Goal: Transaction & Acquisition: Purchase product/service

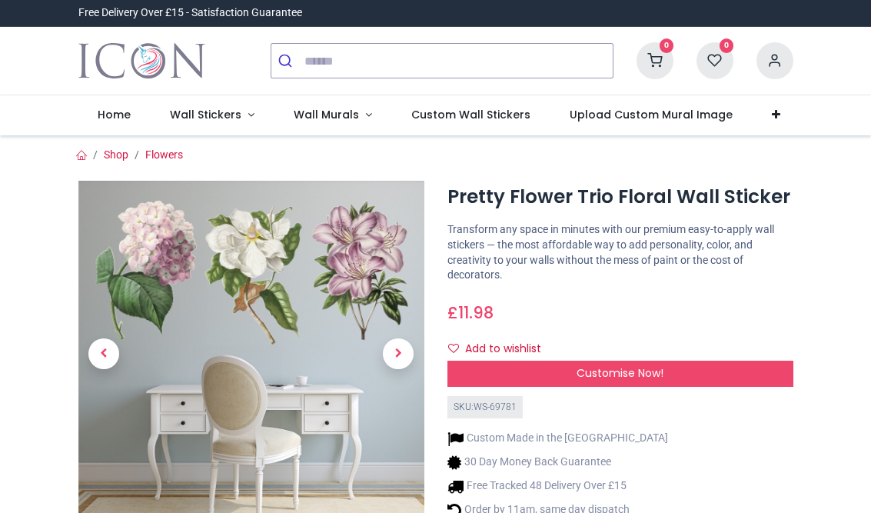
click at [248, 121] on link "Wall Stickers" at bounding box center [213, 115] width 124 height 40
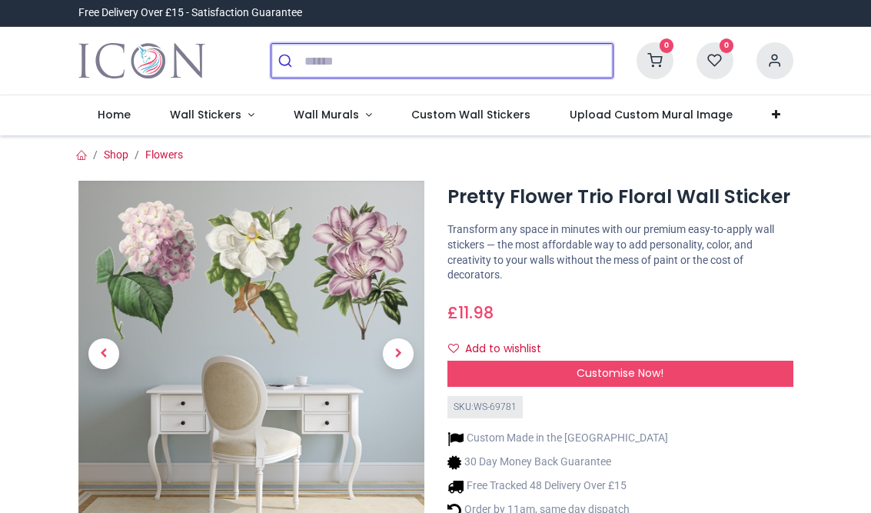
click at [502, 56] on input "search" at bounding box center [459, 61] width 308 height 34
type input "*"
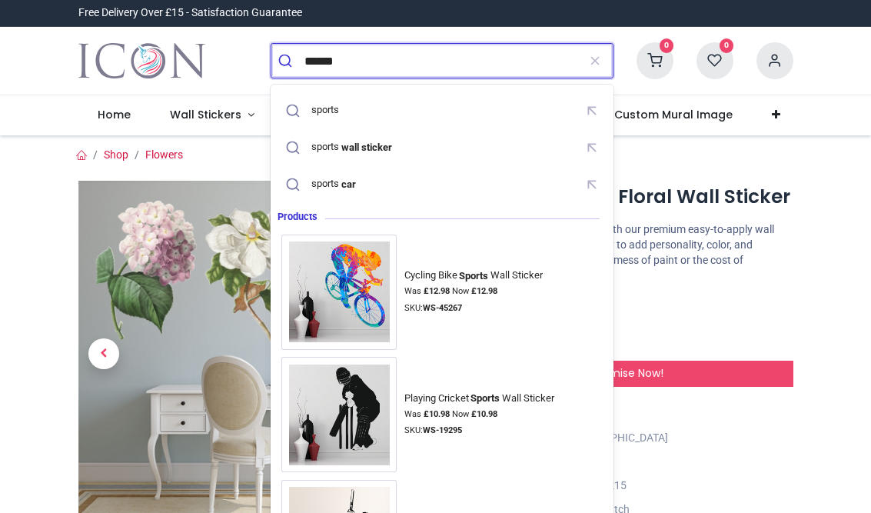
type input "******"
click at [288, 61] on button "submit" at bounding box center [287, 61] width 33 height 34
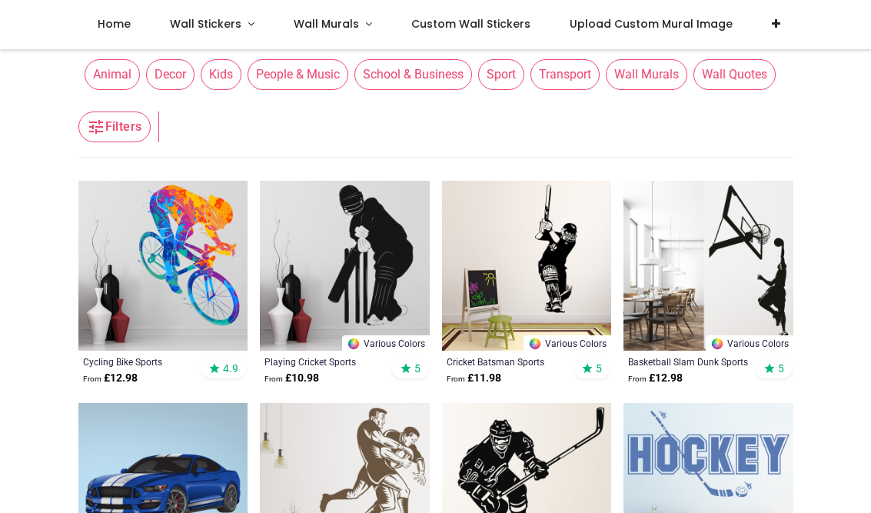
scroll to position [38, 0]
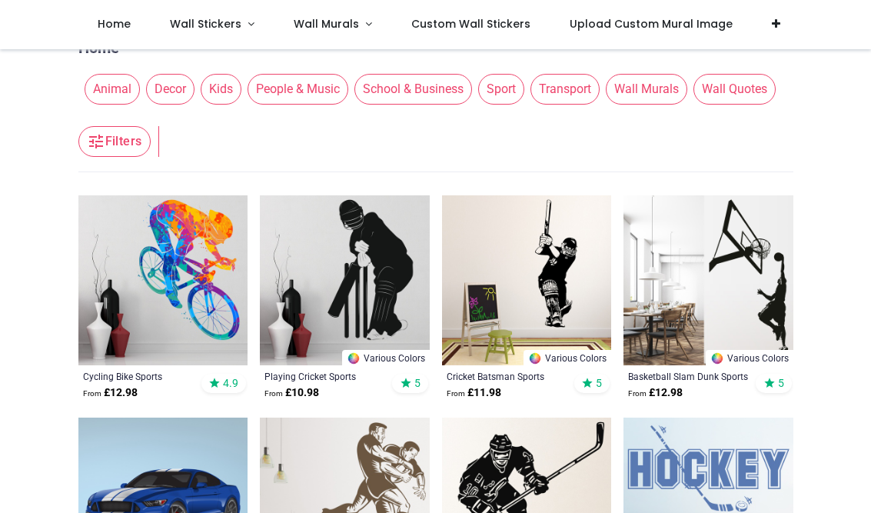
click at [524, 78] on span "Sport" at bounding box center [501, 89] width 46 height 31
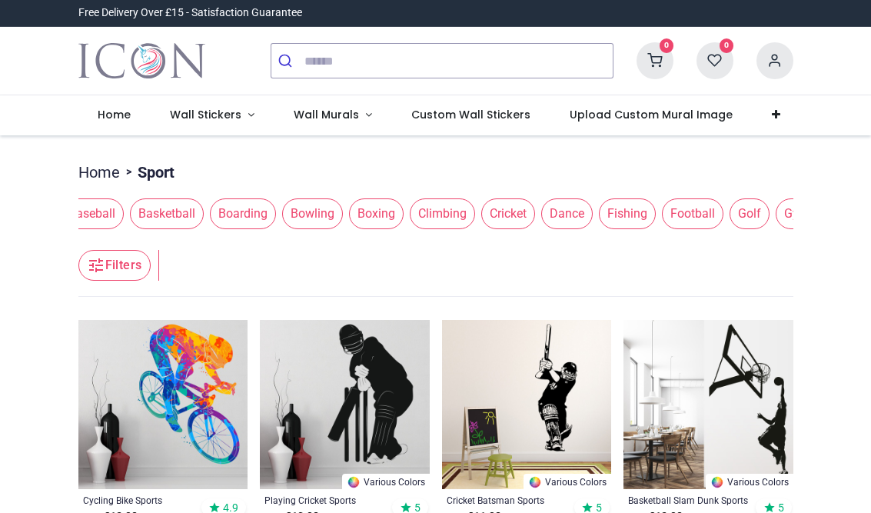
scroll to position [0, 386]
click at [533, 211] on span "Cricket" at bounding box center [506, 213] width 54 height 31
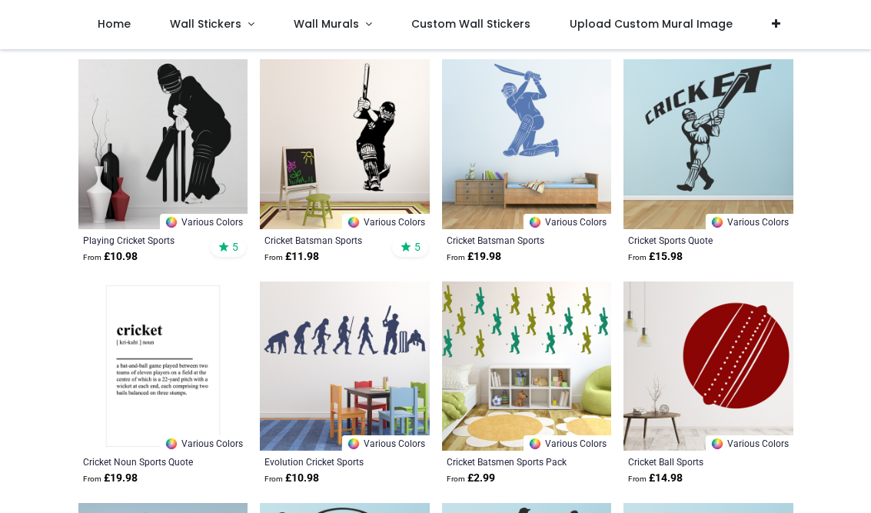
scroll to position [181, 0]
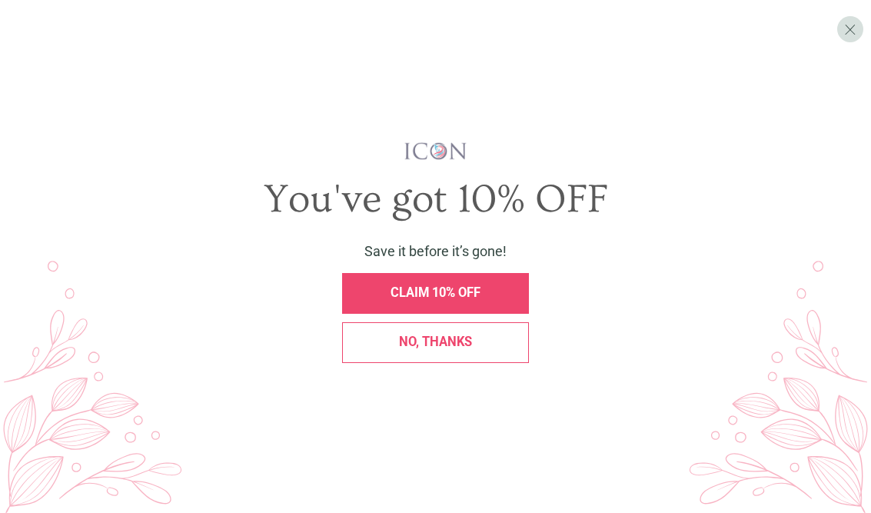
click at [484, 348] on div "No, thanks" at bounding box center [435, 342] width 168 height 13
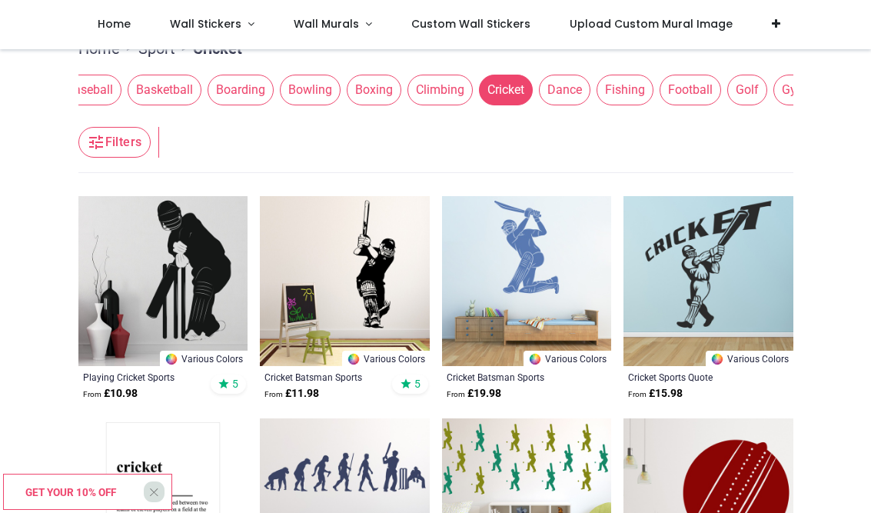
scroll to position [32, 0]
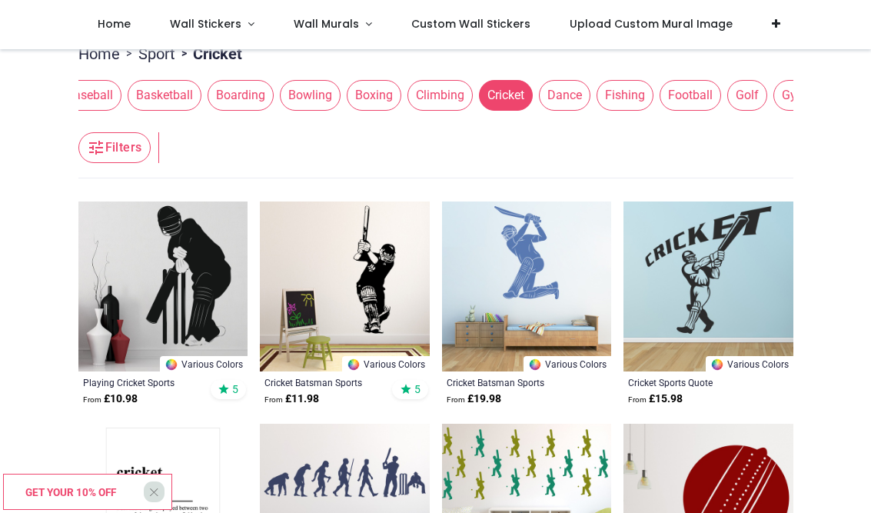
click at [346, 255] on img at bounding box center [345, 286] width 170 height 170
click at [354, 243] on img at bounding box center [345, 286] width 170 height 170
click at [289, 378] on div "Cricket Batsman Sports" at bounding box center [329, 382] width 128 height 12
click at [334, 236] on img at bounding box center [345, 286] width 170 height 170
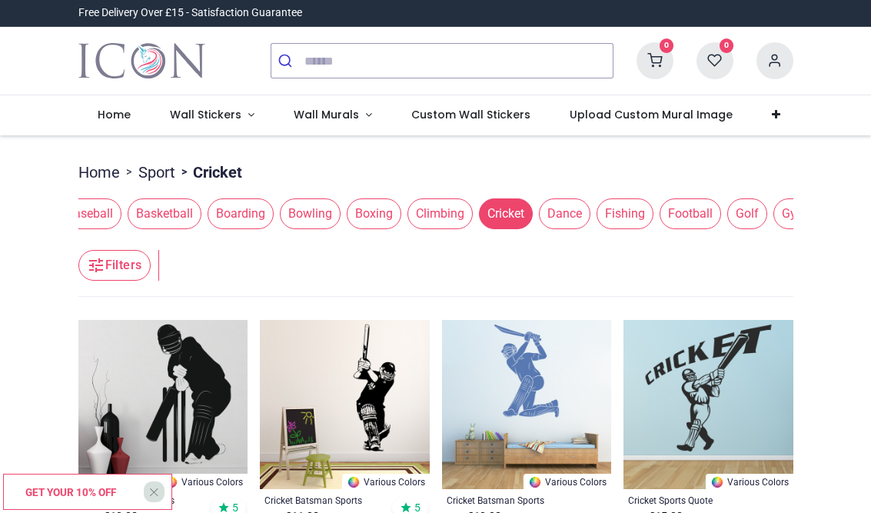
scroll to position [0, 0]
click at [721, 215] on span "Football" at bounding box center [691, 213] width 62 height 31
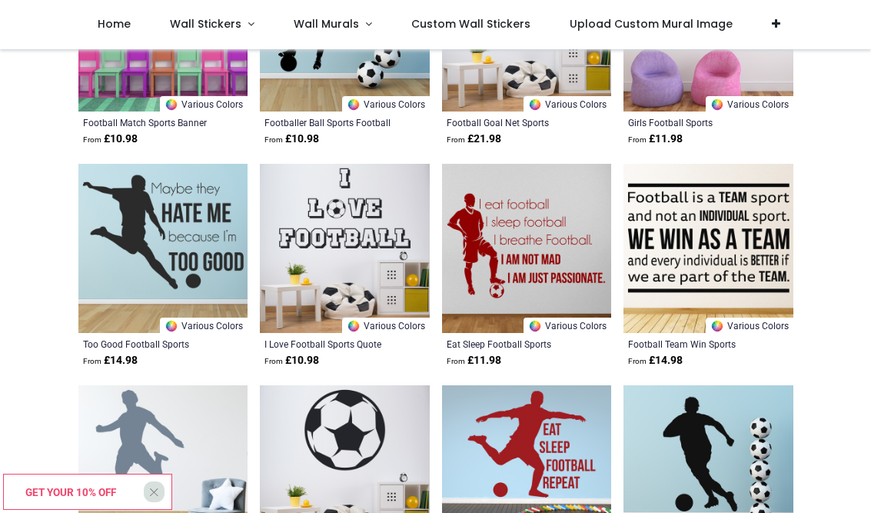
scroll to position [1180, 0]
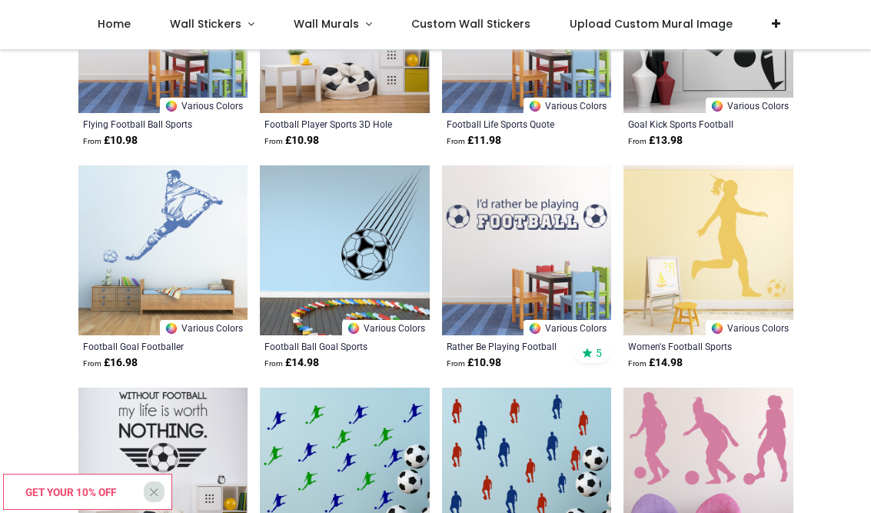
scroll to position [2310, 0]
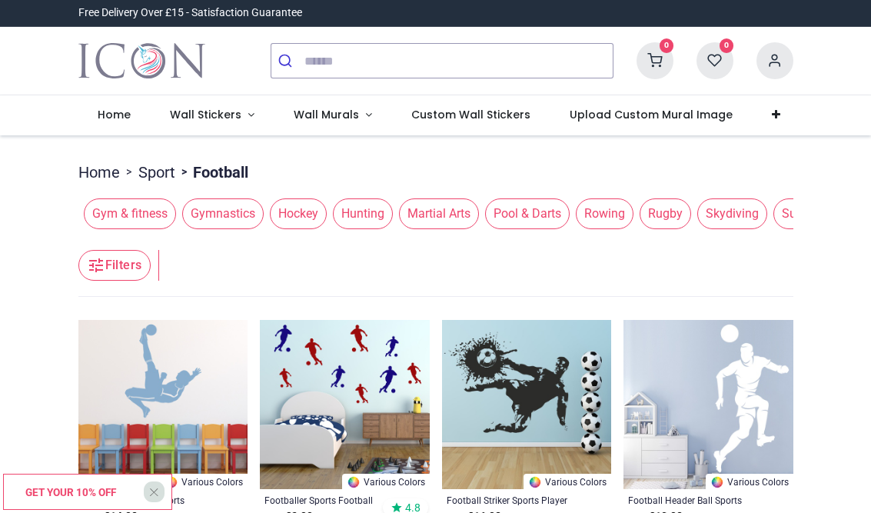
scroll to position [0, 1070]
click at [332, 213] on span "Hockey" at bounding box center [303, 213] width 57 height 31
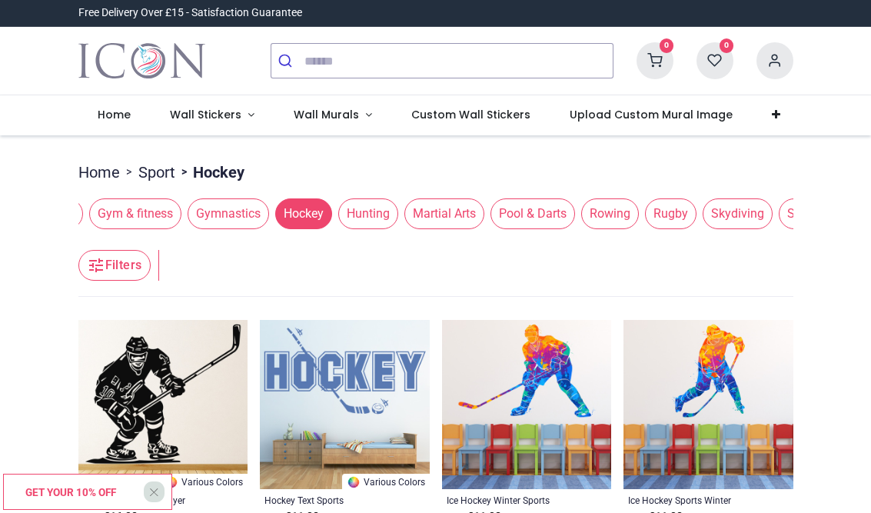
click at [277, 57] on button "submit" at bounding box center [287, 61] width 33 height 34
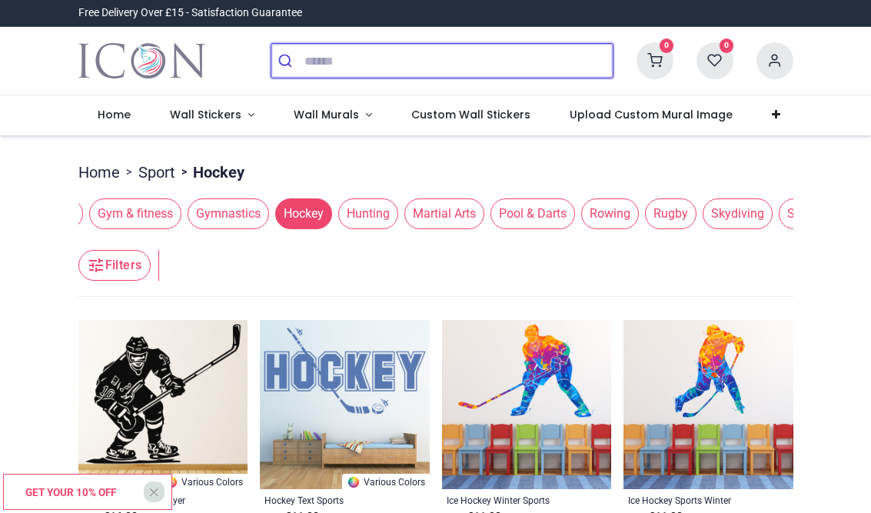
click at [333, 73] on input "search" at bounding box center [459, 61] width 308 height 34
type input "*"
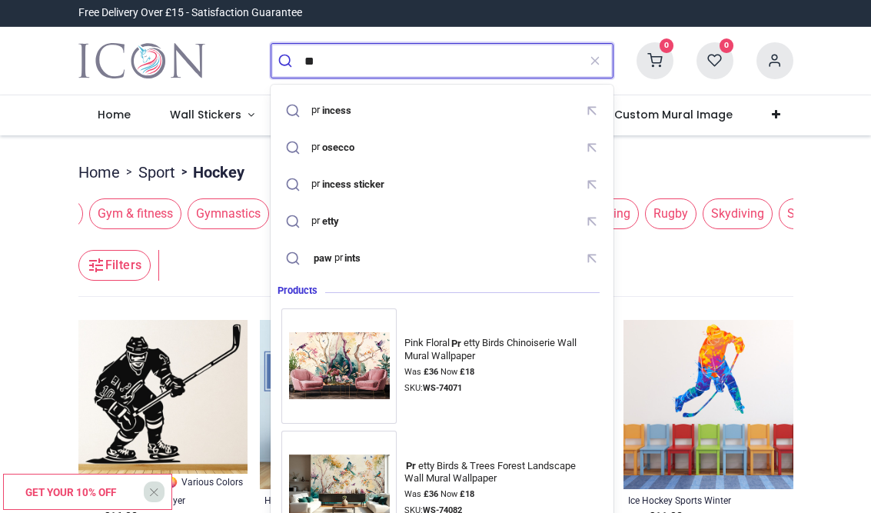
type input "*"
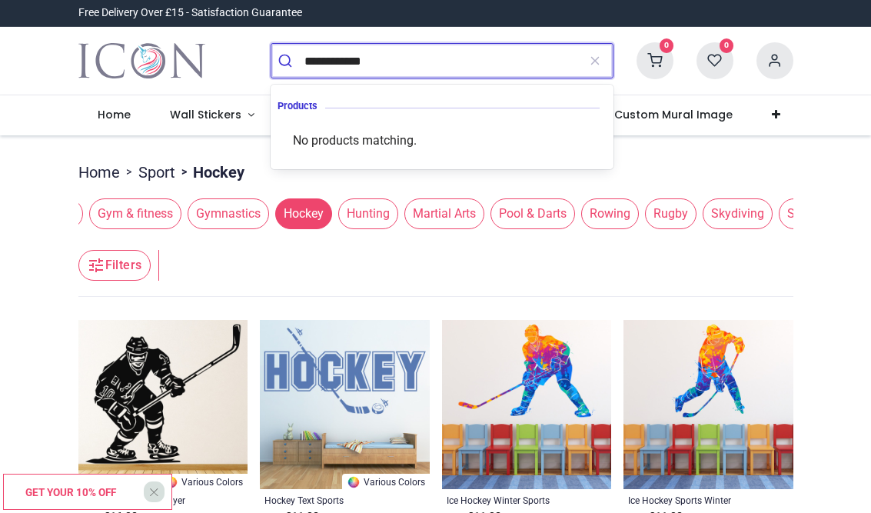
click at [288, 61] on button "submit" at bounding box center [287, 61] width 33 height 34
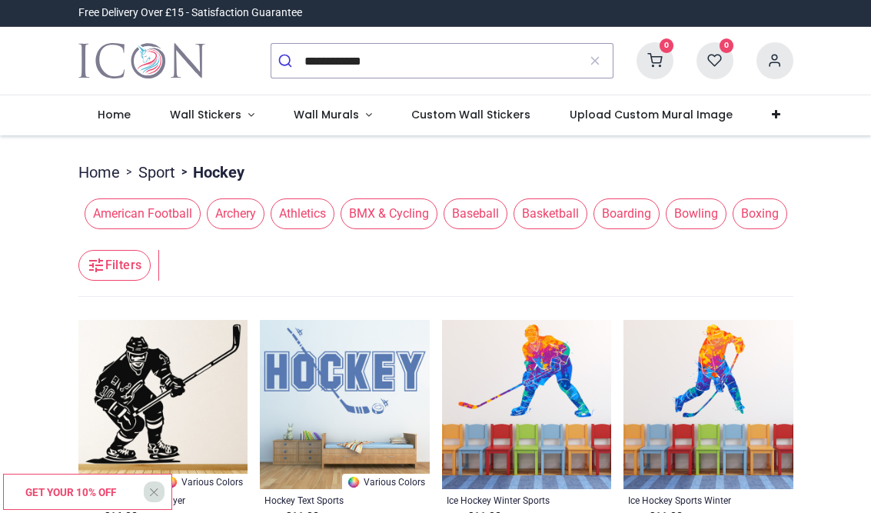
click at [298, 219] on span "Athletics" at bounding box center [303, 213] width 64 height 31
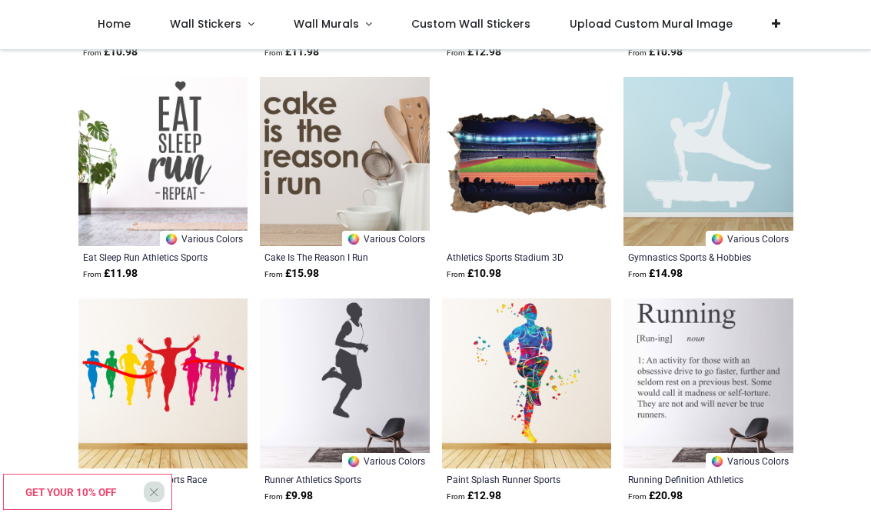
scroll to position [1267, 0]
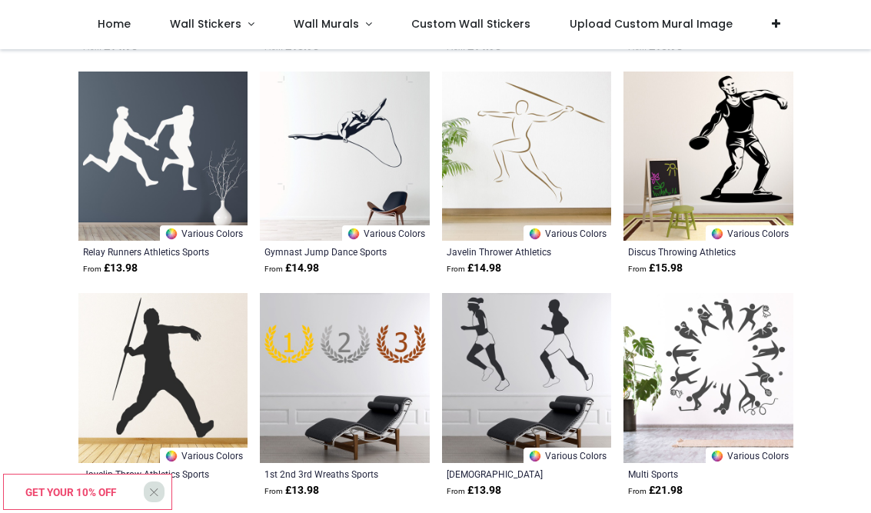
scroll to position [2161, 0]
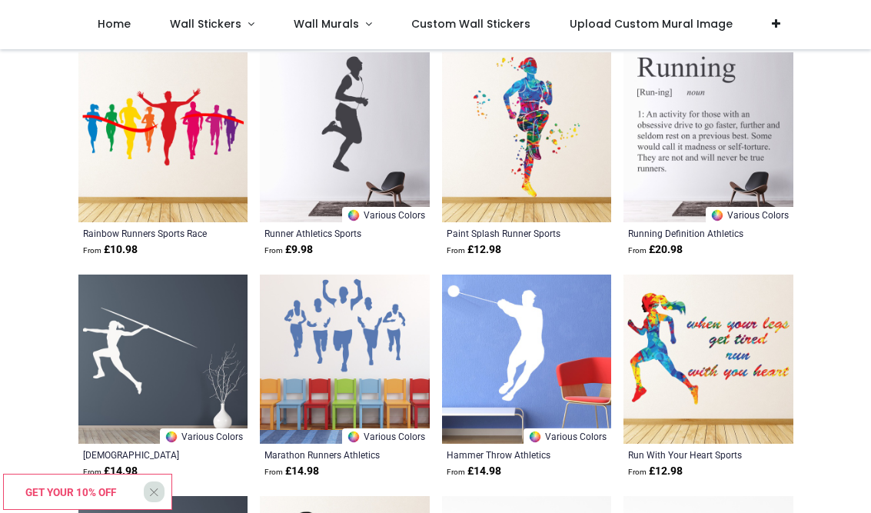
scroll to position [1467, 0]
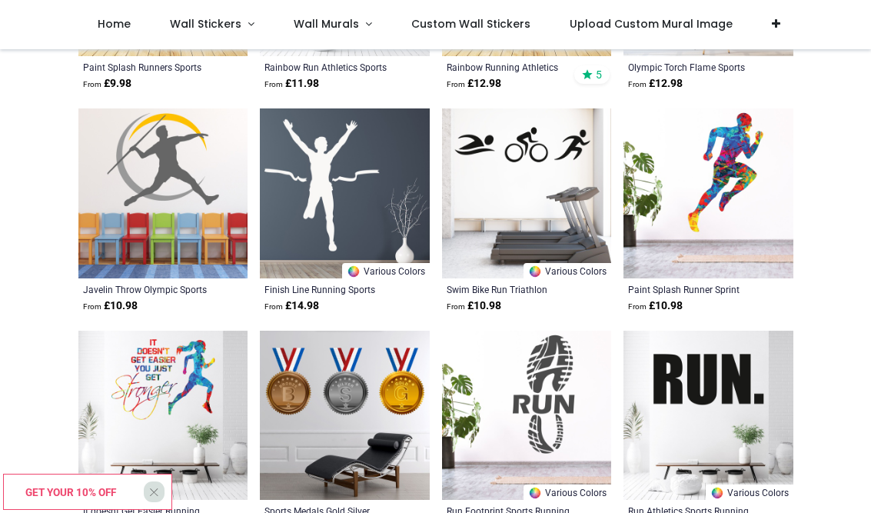
scroll to position [568, 0]
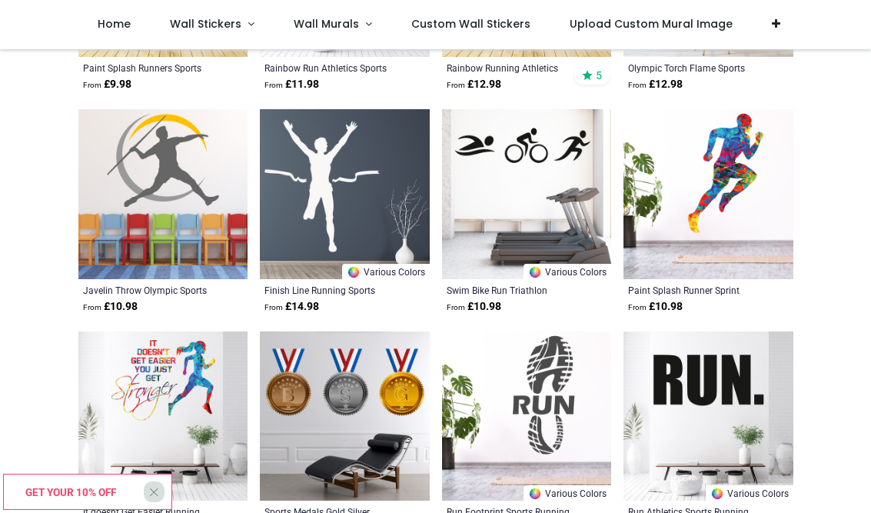
click at [754, 216] on img at bounding box center [709, 194] width 170 height 170
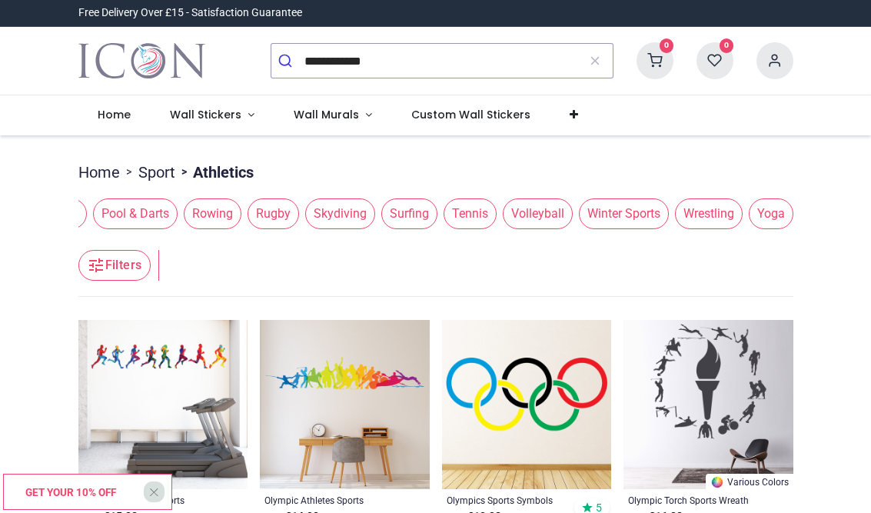
scroll to position [0, 1575]
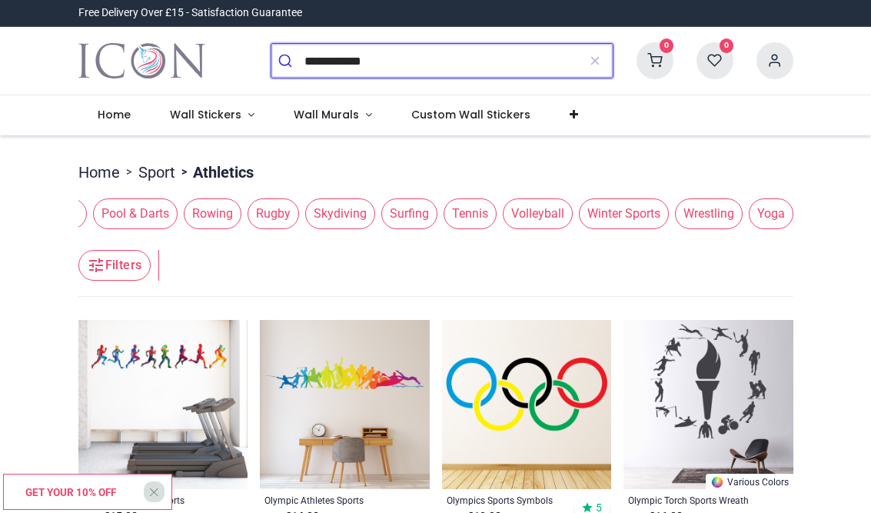
click at [500, 65] on input "**********" at bounding box center [442, 61] width 274 height 34
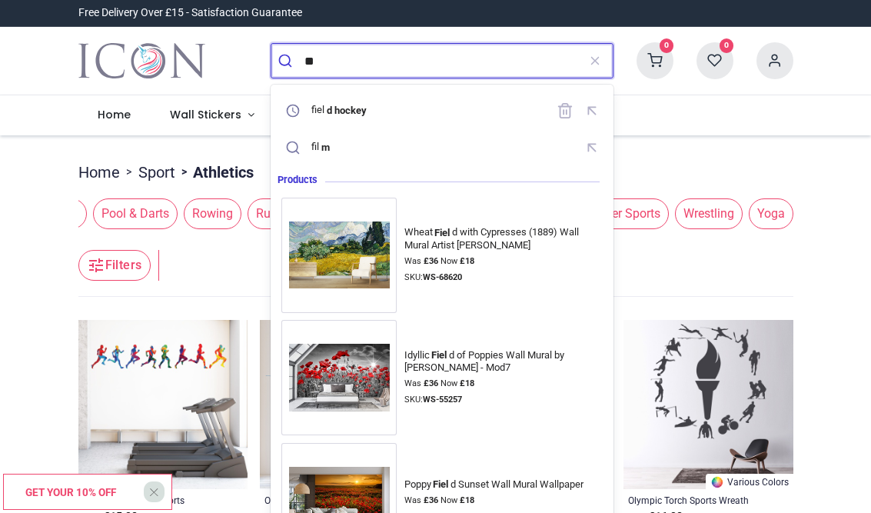
type input "*"
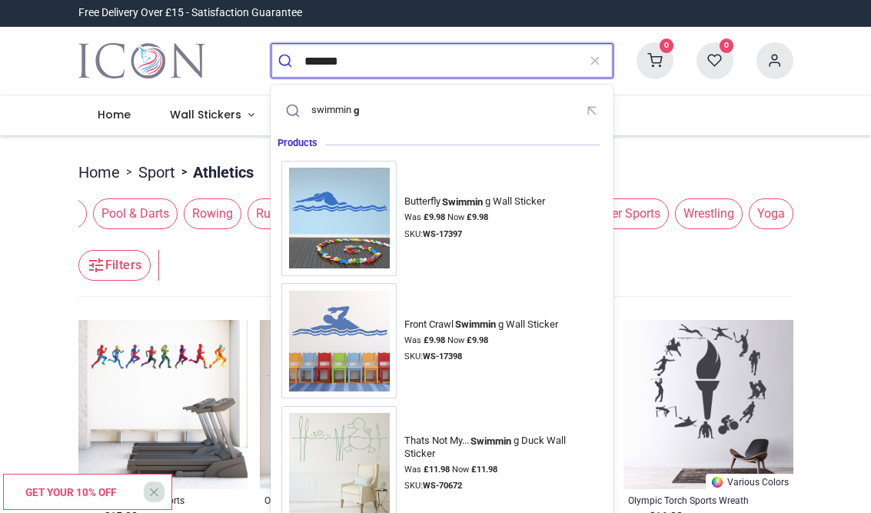
type input "********"
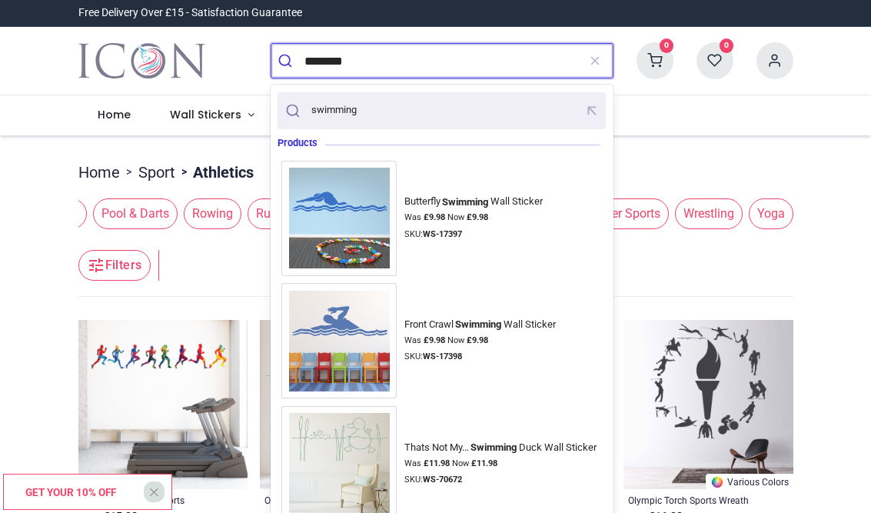
click at [452, 110] on div "swimming" at bounding box center [441, 110] width 321 height 27
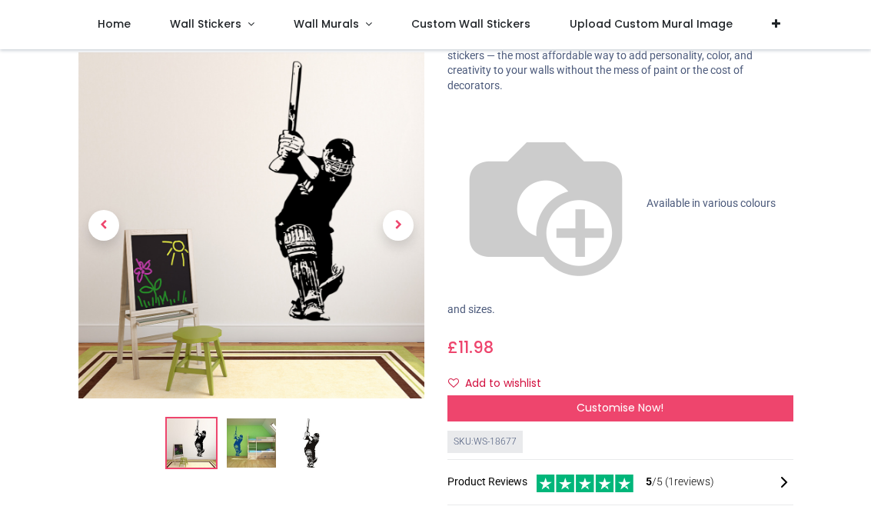
scroll to position [131, 0]
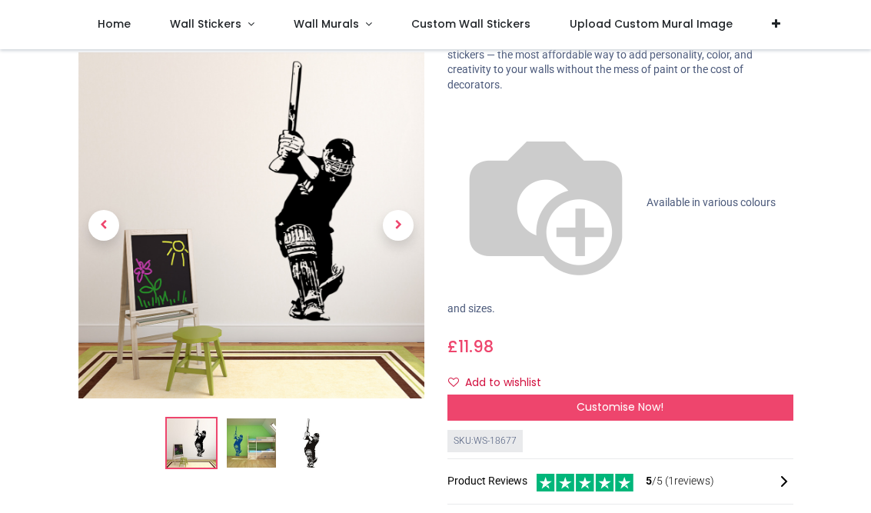
click at [246, 427] on img at bounding box center [251, 443] width 49 height 49
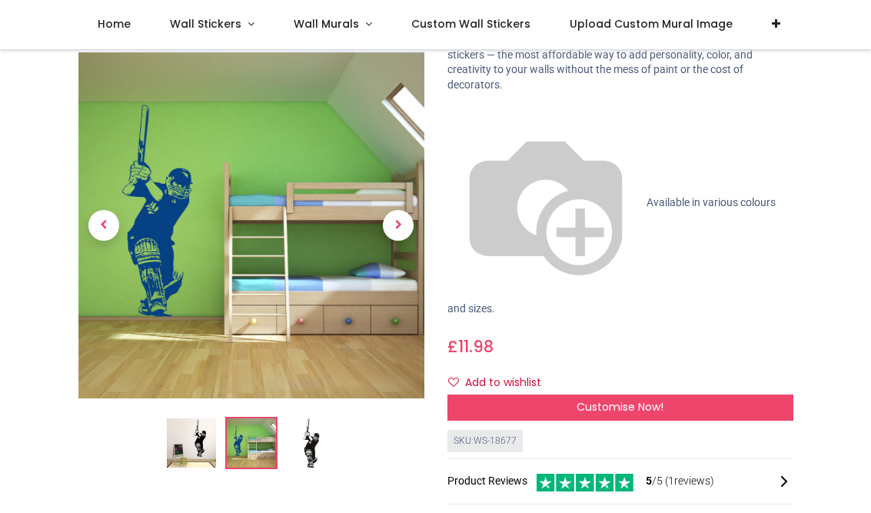
click at [313, 424] on img at bounding box center [311, 443] width 49 height 49
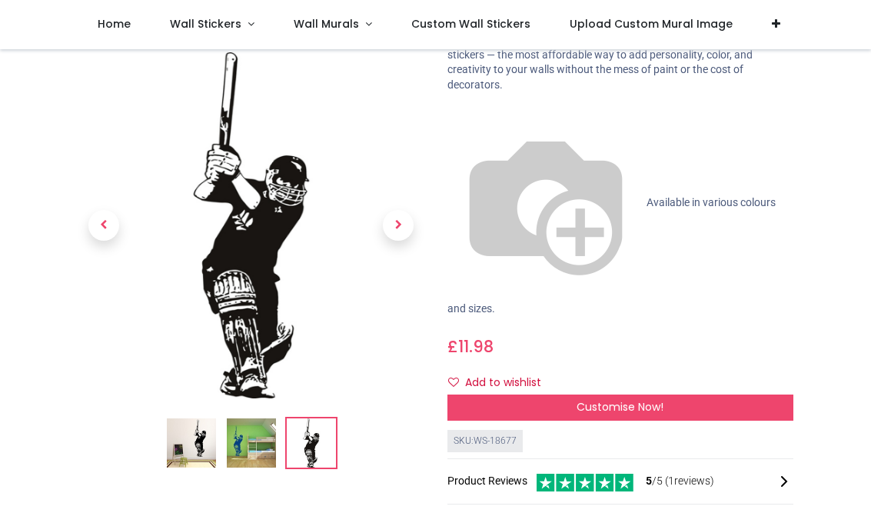
click at [178, 423] on img at bounding box center [191, 443] width 49 height 49
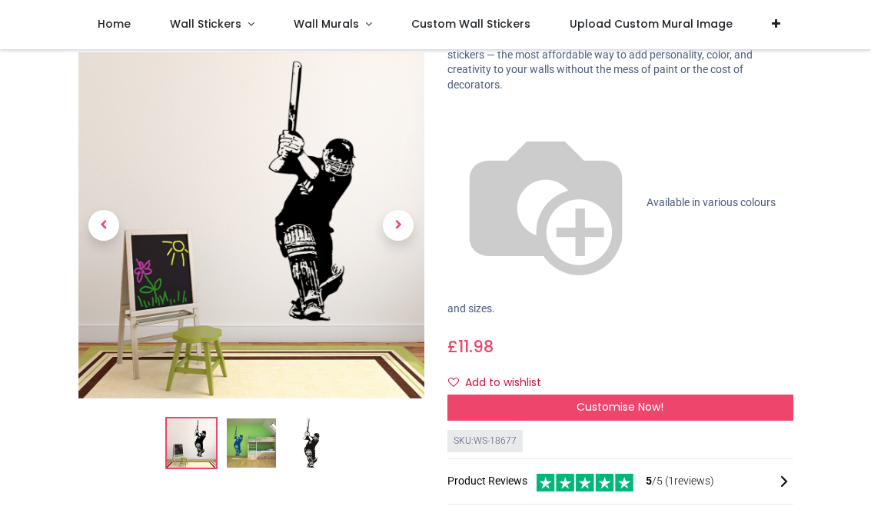
click at [586, 196] on span "Available in various colours and sizes." at bounding box center [612, 255] width 328 height 118
click at [587, 394] on div "Customise Now!" at bounding box center [621, 407] width 346 height 26
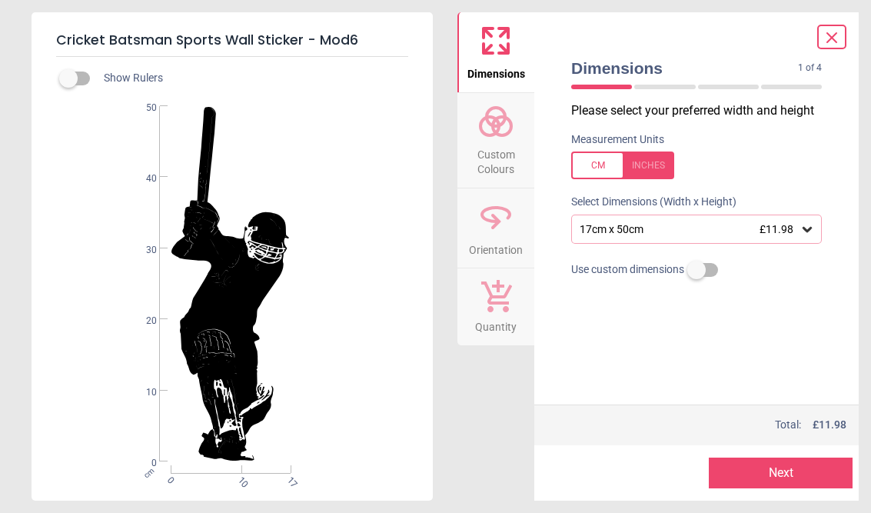
click at [817, 476] on button "Next" at bounding box center [781, 473] width 144 height 31
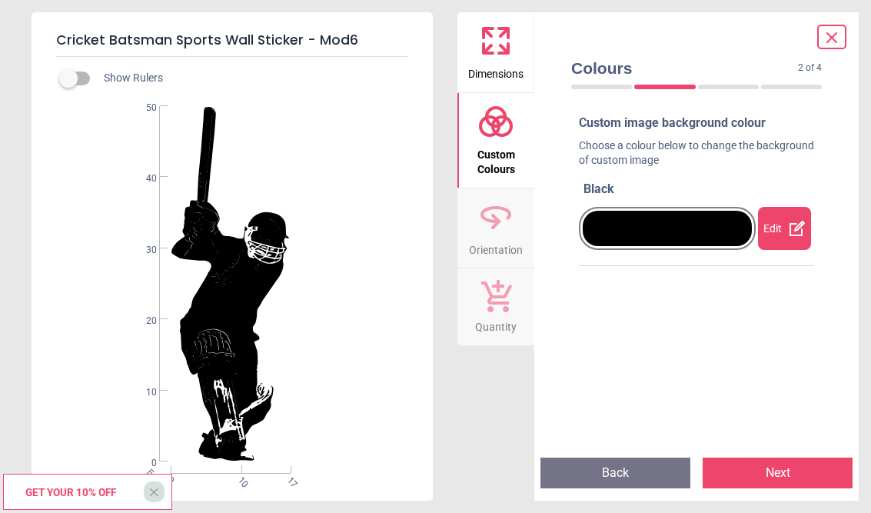
click at [799, 229] on icon at bounding box center [797, 228] width 18 height 18
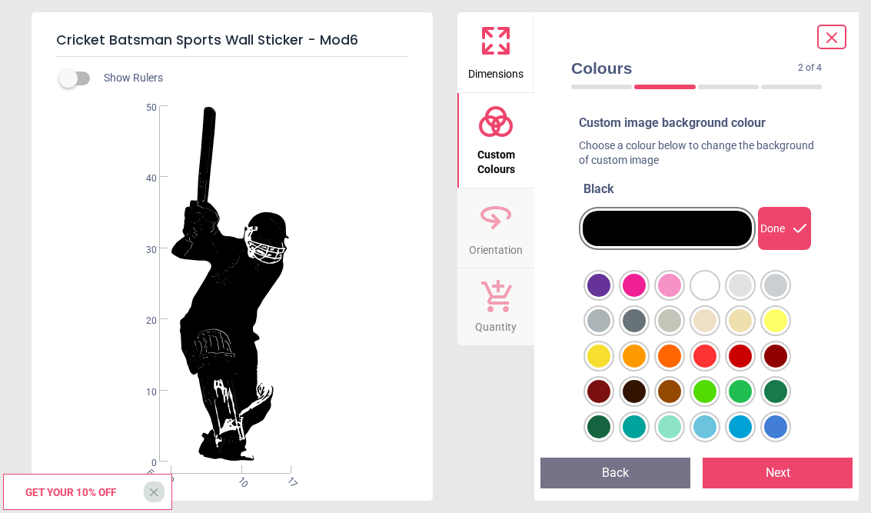
click at [597, 291] on div at bounding box center [598, 285] width 23 height 23
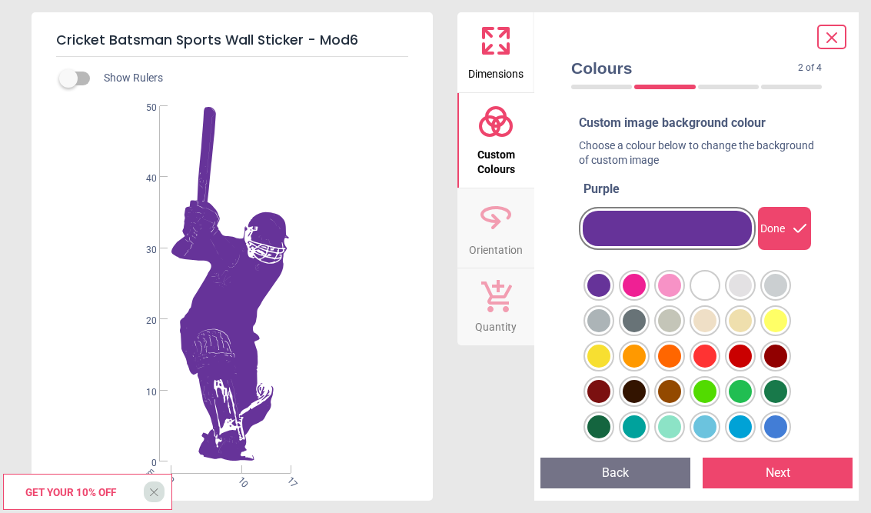
click at [611, 287] on div at bounding box center [598, 285] width 23 height 23
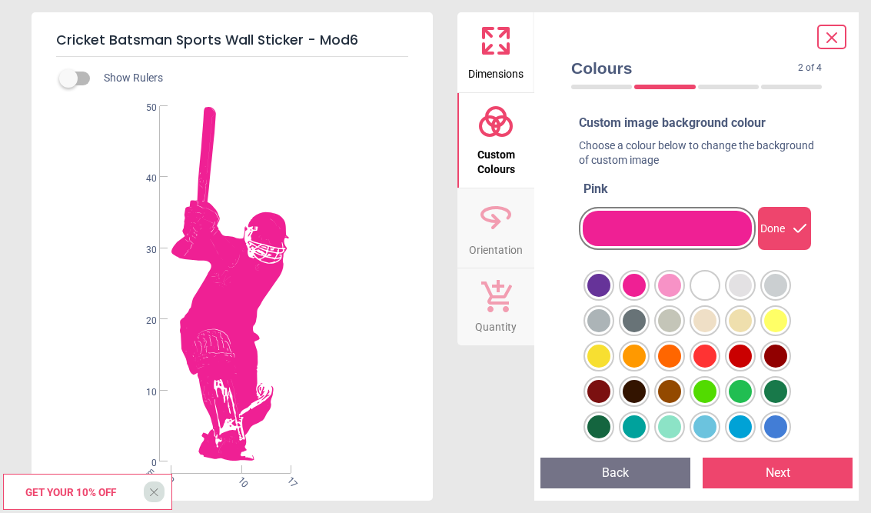
click at [611, 286] on div at bounding box center [598, 285] width 23 height 23
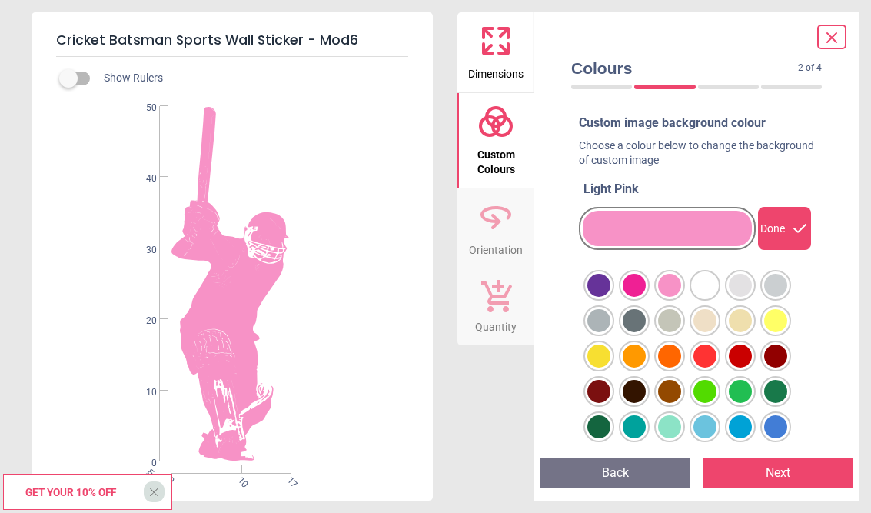
click at [611, 290] on div at bounding box center [598, 285] width 23 height 23
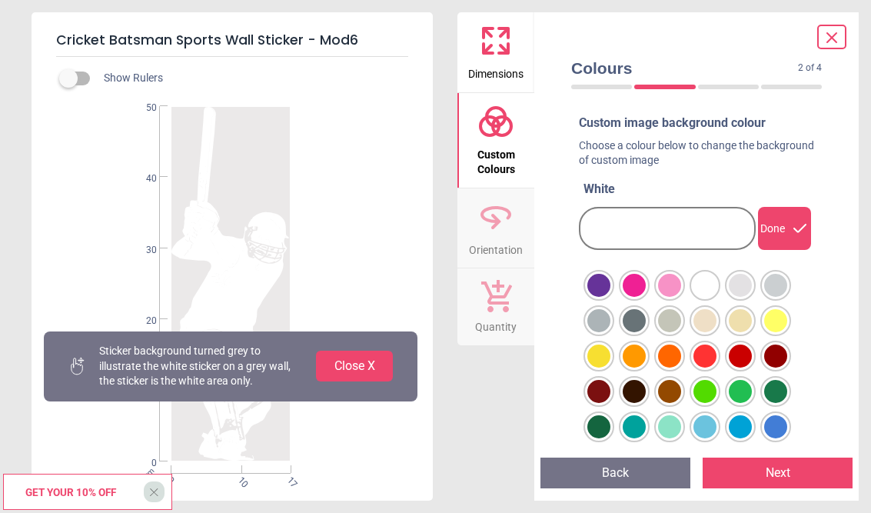
click at [611, 287] on div at bounding box center [598, 285] width 23 height 23
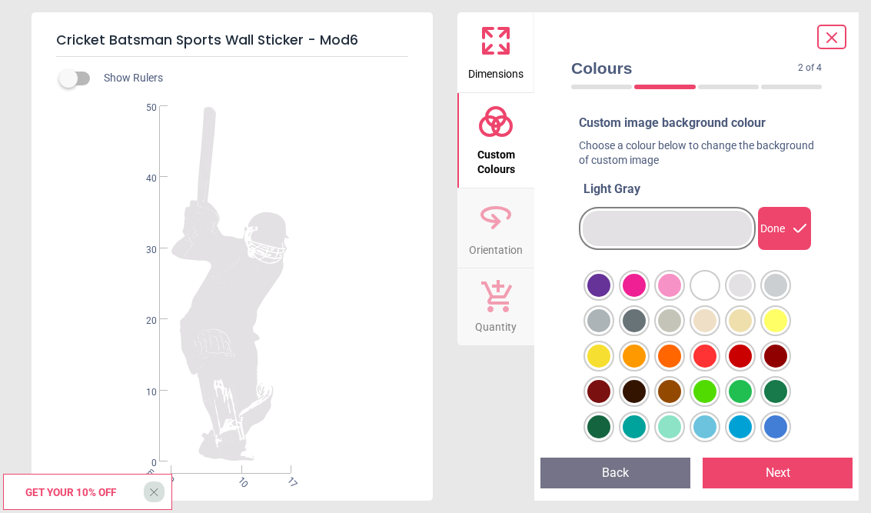
click at [611, 281] on div at bounding box center [598, 285] width 23 height 23
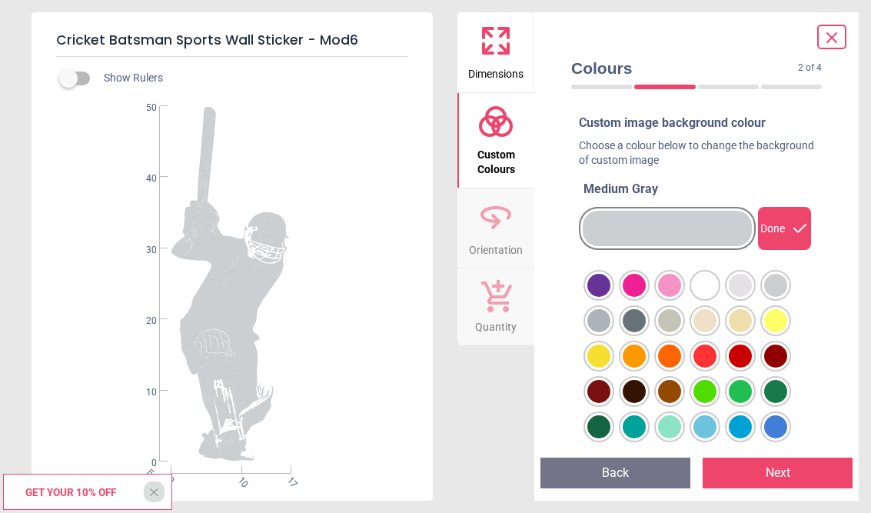
click at [611, 297] on div at bounding box center [598, 285] width 23 height 23
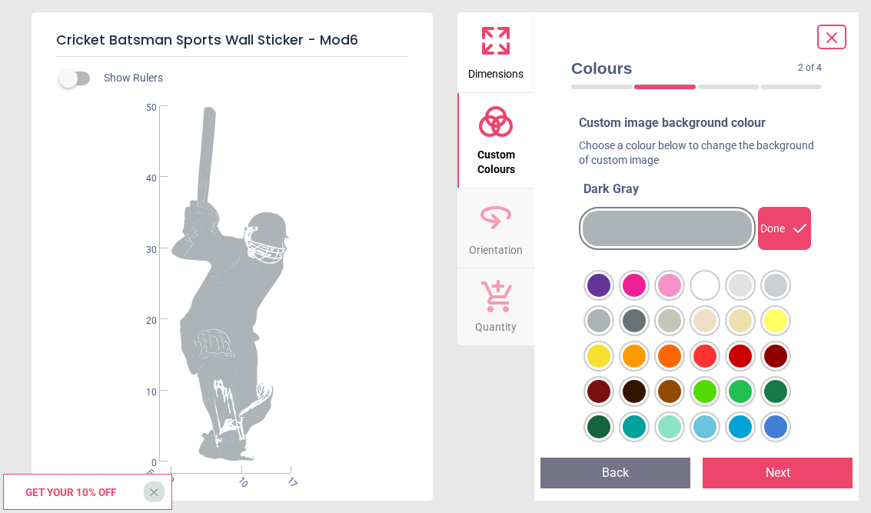
click at [611, 297] on div at bounding box center [598, 285] width 23 height 23
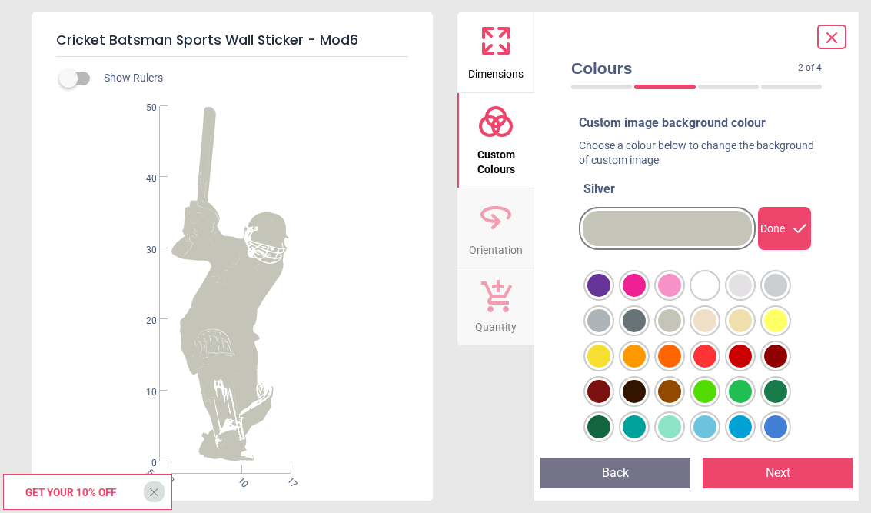
click at [611, 297] on div at bounding box center [598, 285] width 23 height 23
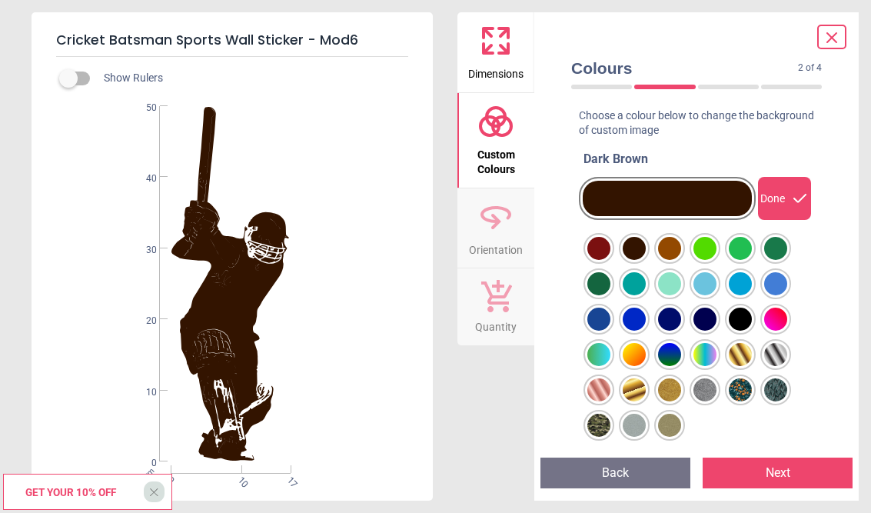
scroll to position [35, 0]
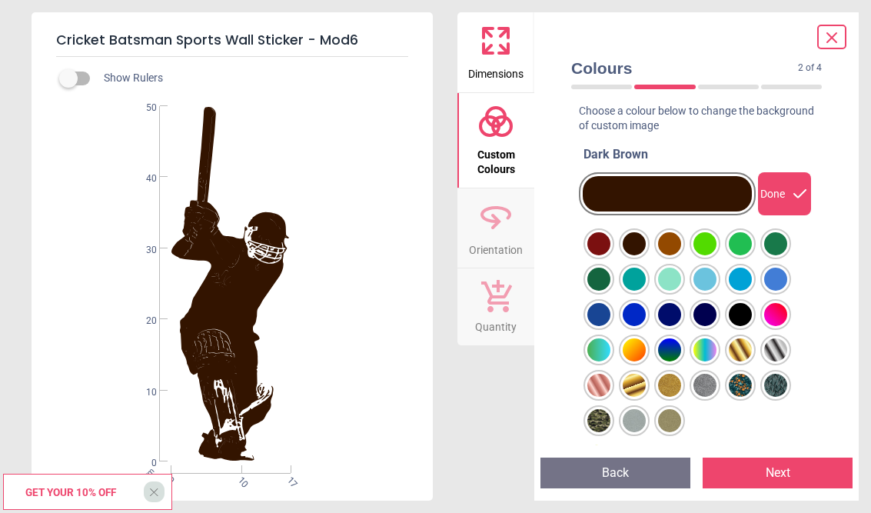
click at [608, 149] on div at bounding box center [598, 137] width 23 height 23
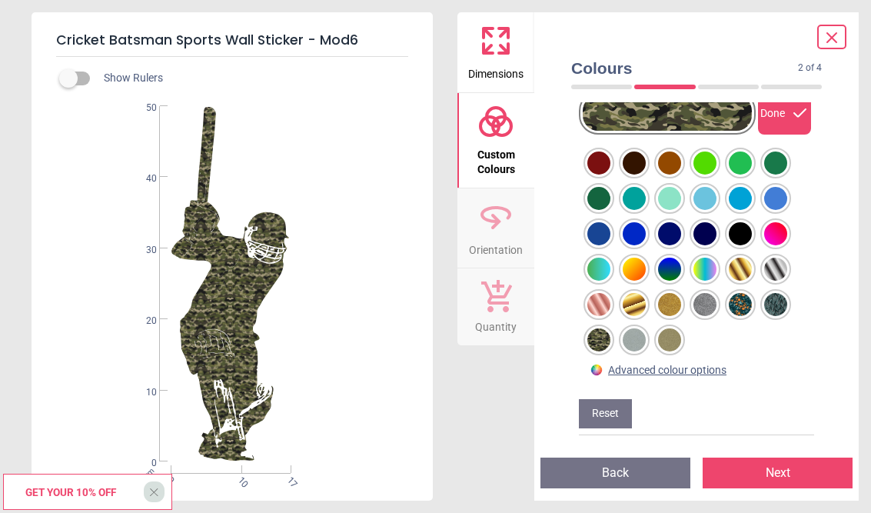
scroll to position [115, 0]
click at [611, 68] on div at bounding box center [598, 56] width 23 height 23
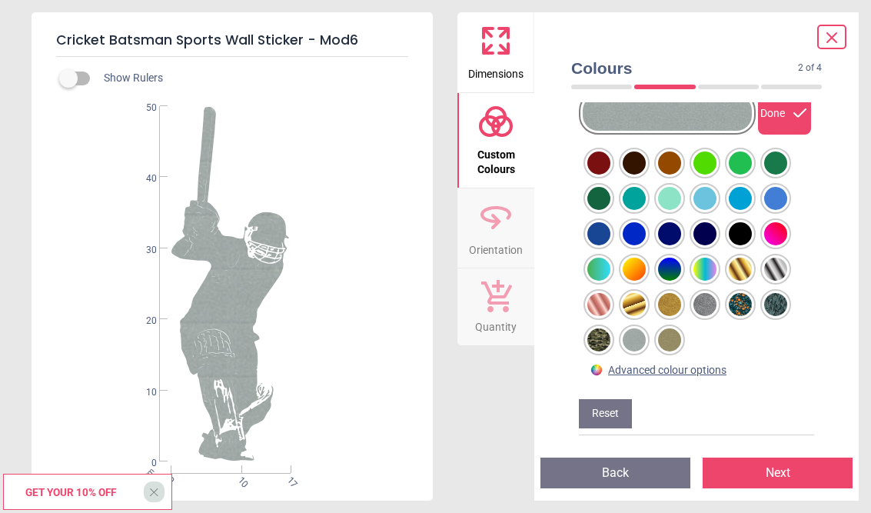
click at [611, 68] on div at bounding box center [598, 56] width 23 height 23
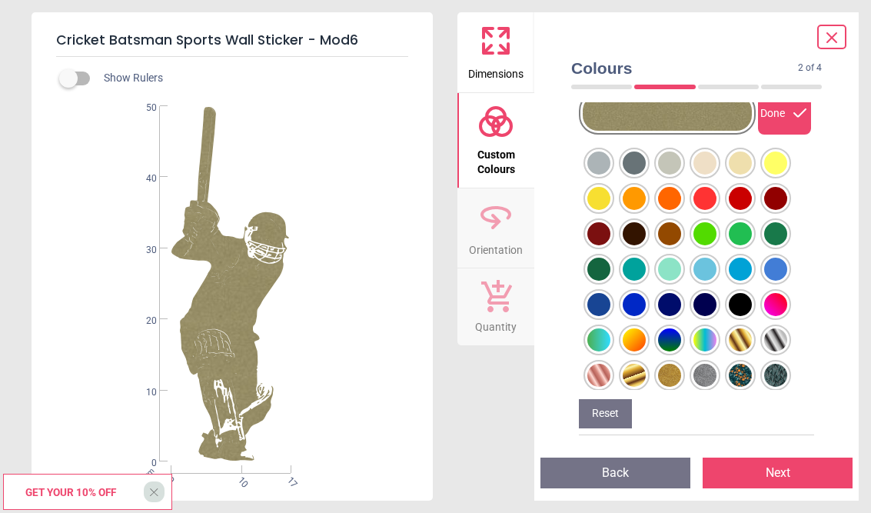
scroll to position [41, 0]
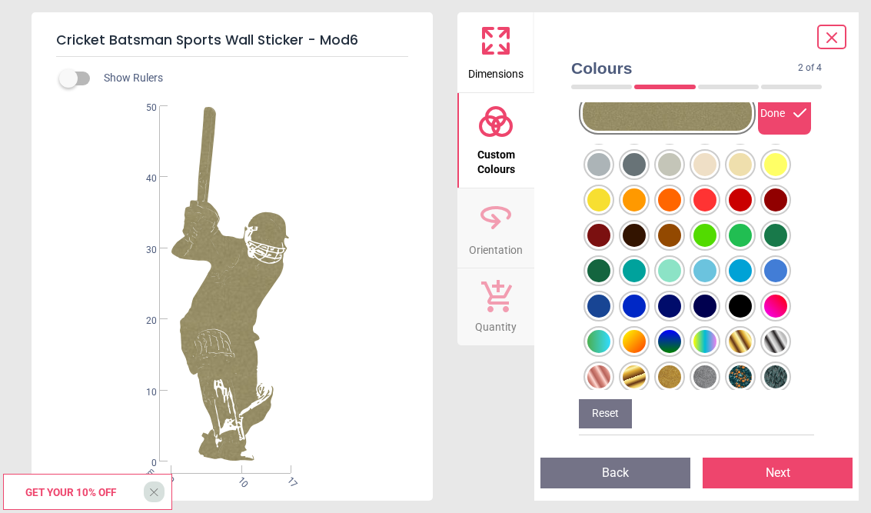
click at [611, 141] on div at bounding box center [598, 129] width 23 height 23
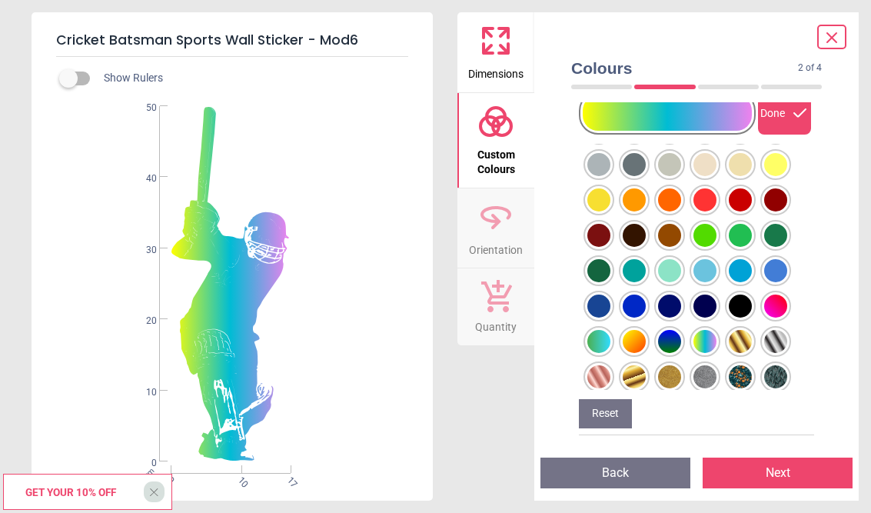
click at [611, 141] on div at bounding box center [598, 129] width 23 height 23
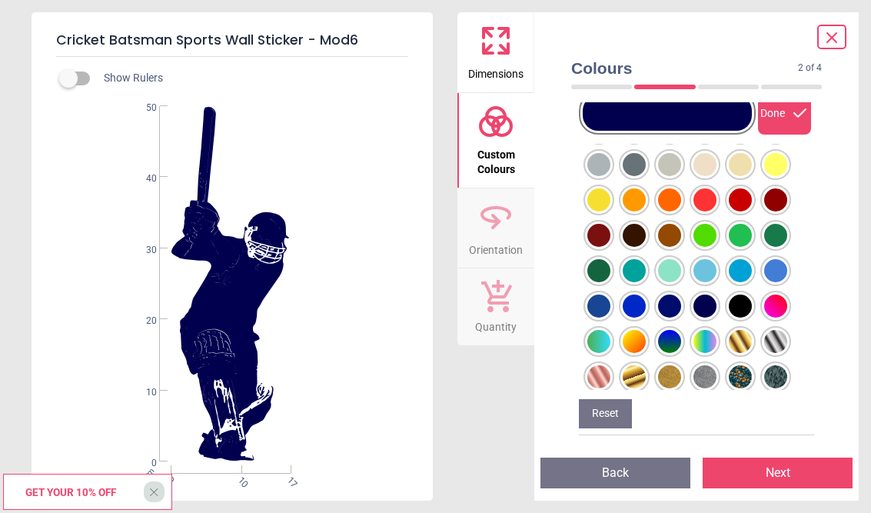
click at [611, 141] on div at bounding box center [598, 129] width 23 height 23
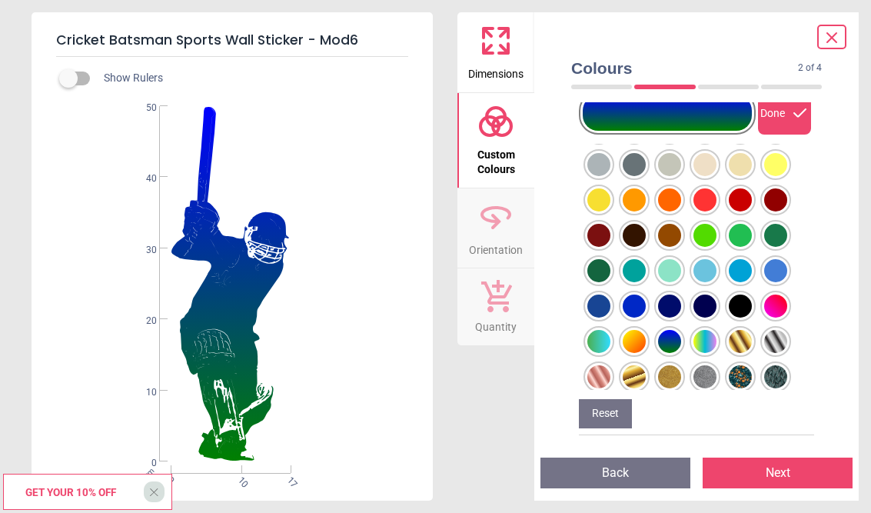
click at [611, 141] on div at bounding box center [598, 129] width 23 height 23
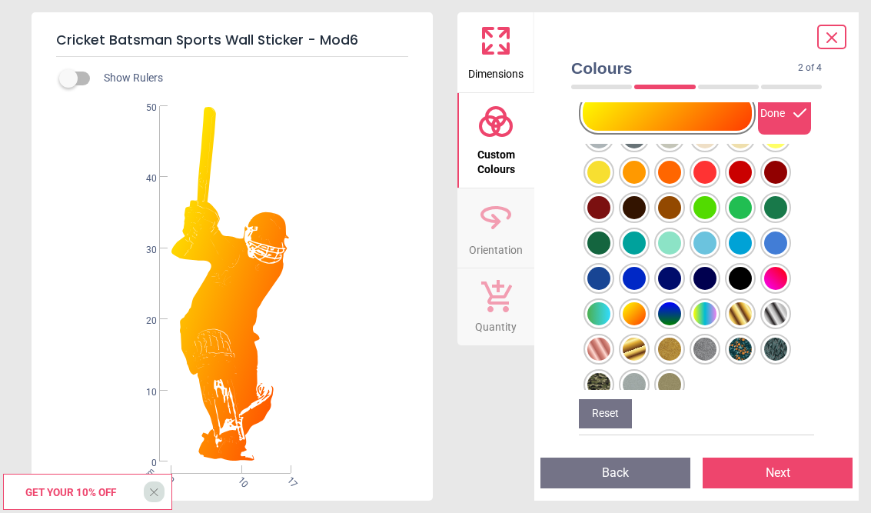
scroll to position [72, 0]
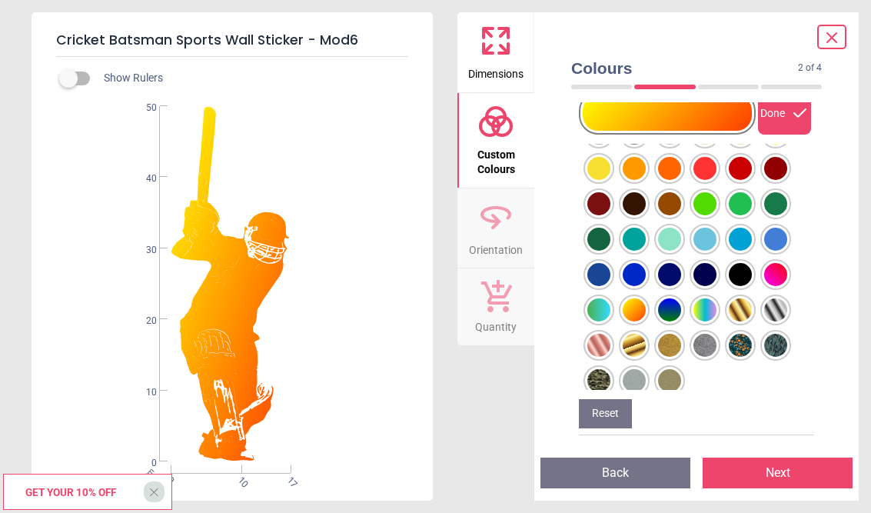
click at [611, 109] on div at bounding box center [598, 97] width 23 height 23
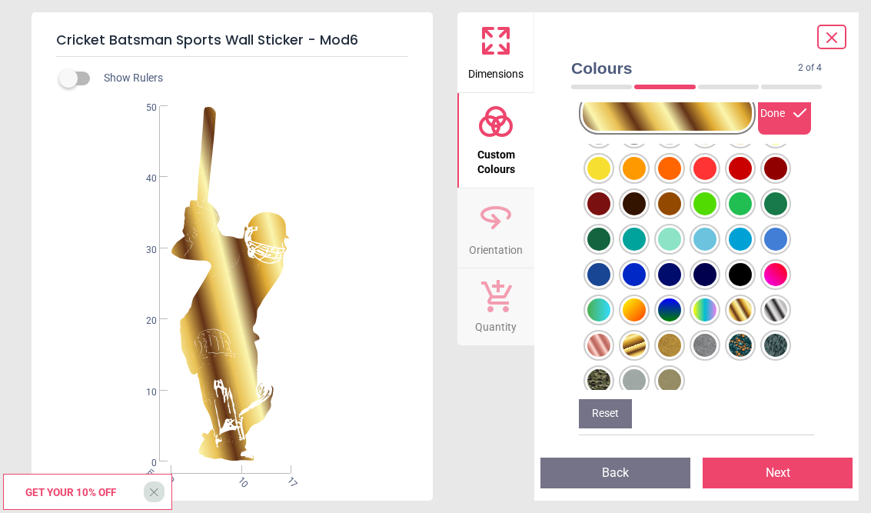
click at [611, 109] on div at bounding box center [598, 97] width 23 height 23
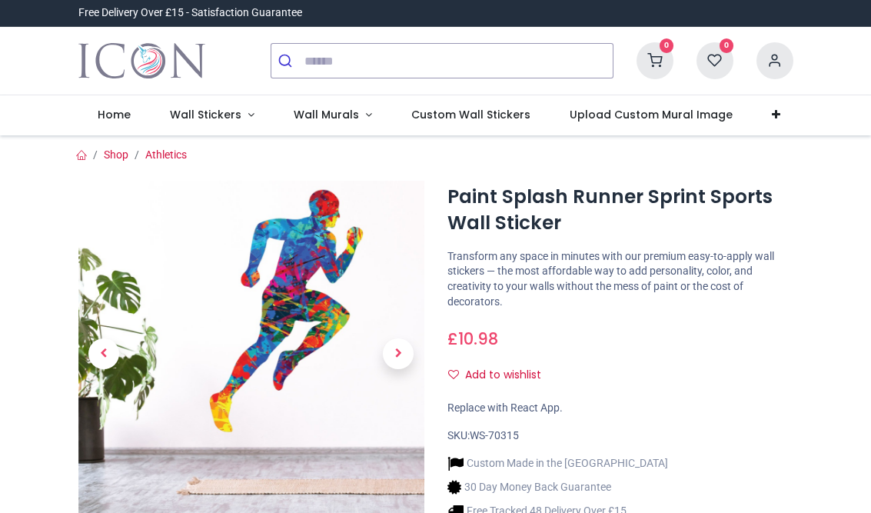
click at [734, 211] on h1 "Paint Splash Runner Sprint Sports Wall Sticker" at bounding box center [621, 210] width 346 height 53
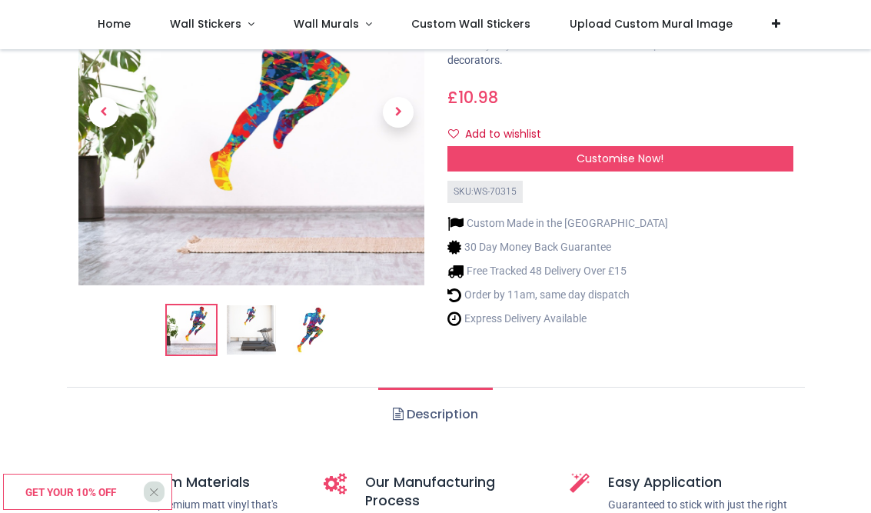
scroll to position [147, 0]
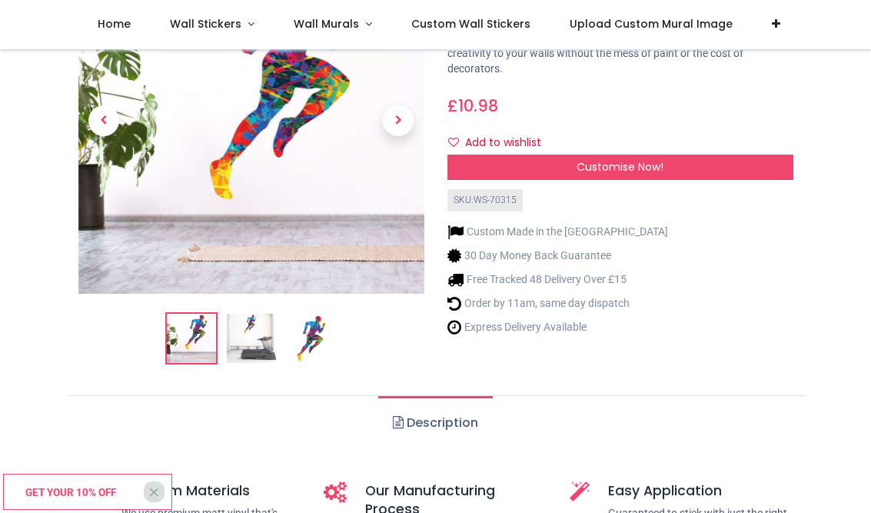
click at [765, 166] on div "Customise Now!" at bounding box center [621, 168] width 346 height 26
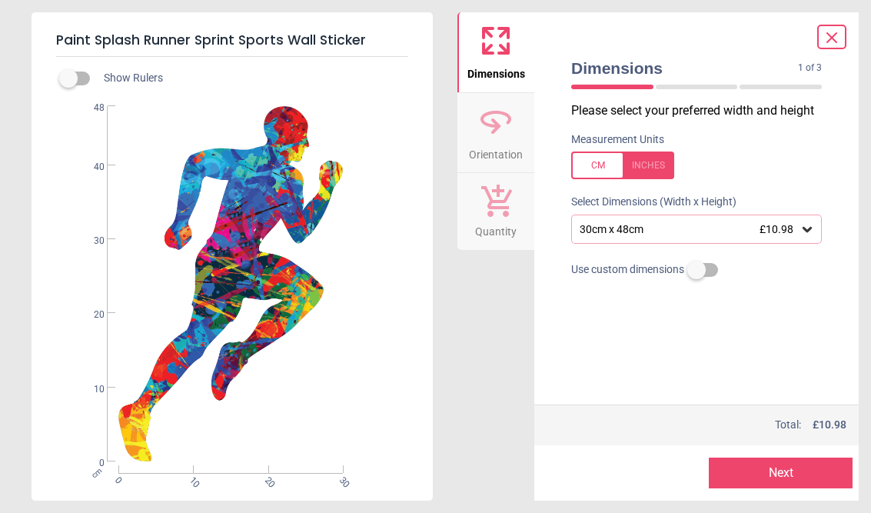
click at [812, 475] on button "Next" at bounding box center [781, 473] width 144 height 31
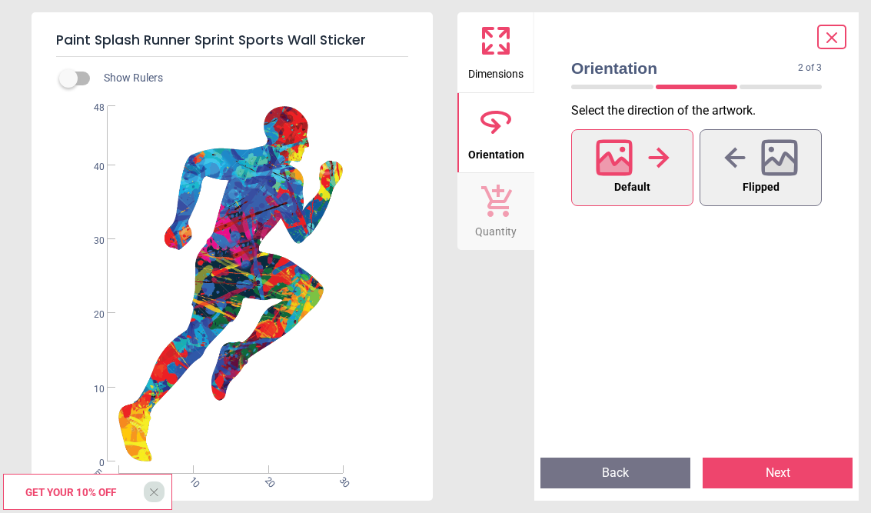
click at [792, 472] on button "Next" at bounding box center [778, 473] width 150 height 31
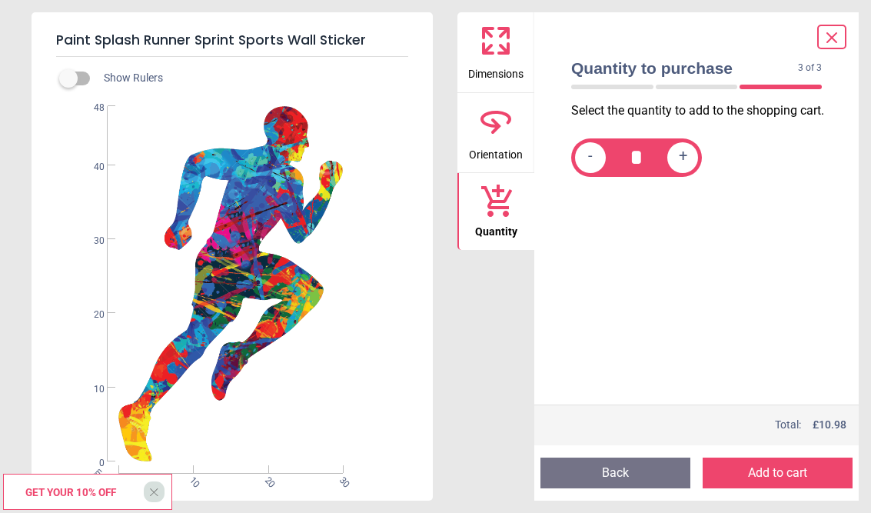
click at [644, 487] on button "Back" at bounding box center [616, 473] width 150 height 31
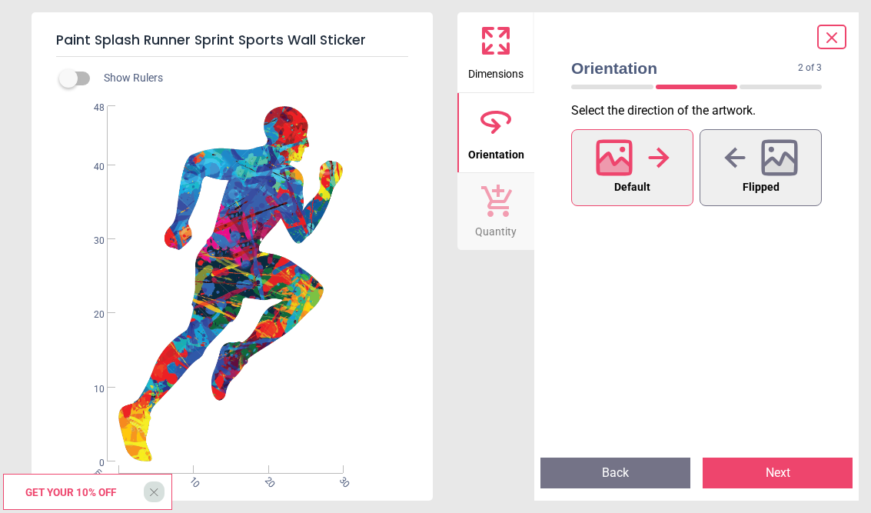
click at [661, 467] on button "Back" at bounding box center [616, 473] width 150 height 31
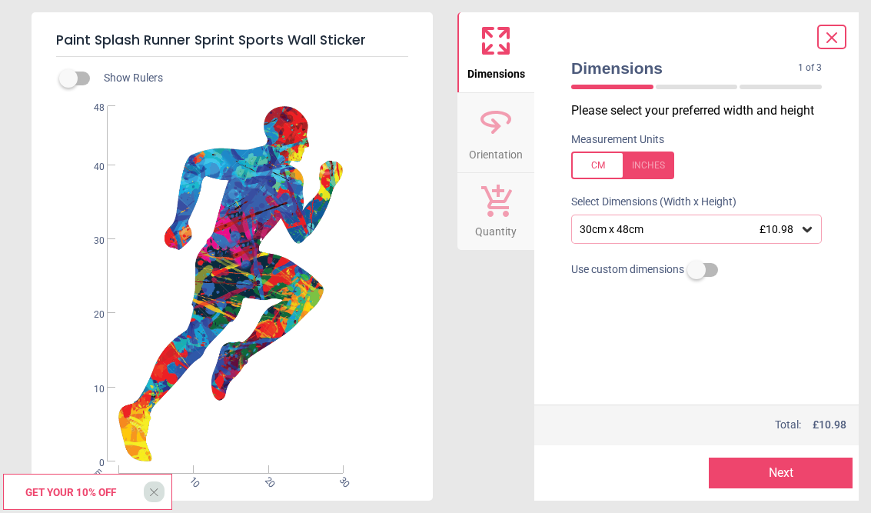
click at [831, 32] on icon at bounding box center [832, 37] width 18 height 18
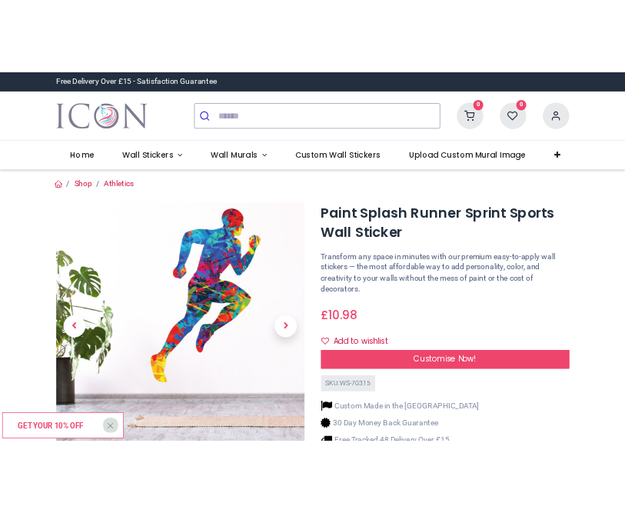
scroll to position [0, 0]
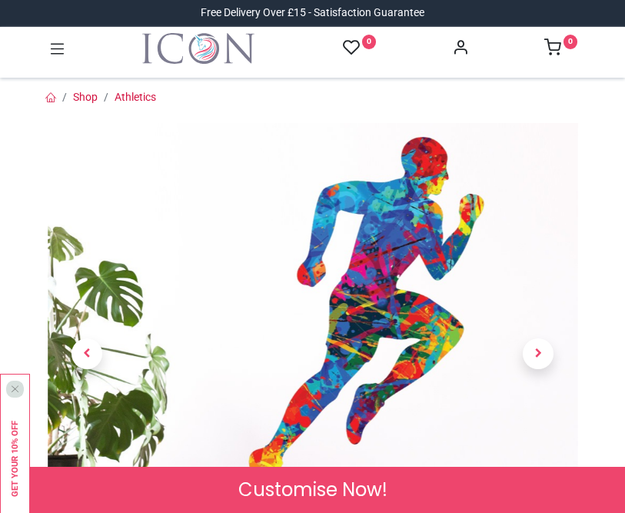
click at [545, 65] on div at bounding box center [313, 68] width 531 height 8
click at [522, 155] on img at bounding box center [313, 388] width 531 height 531
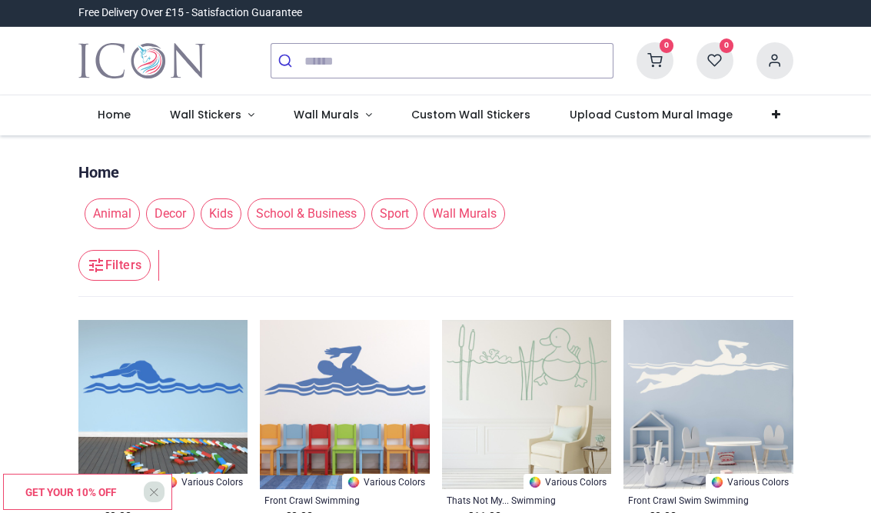
click at [128, 121] on span "Home" at bounding box center [114, 114] width 33 height 15
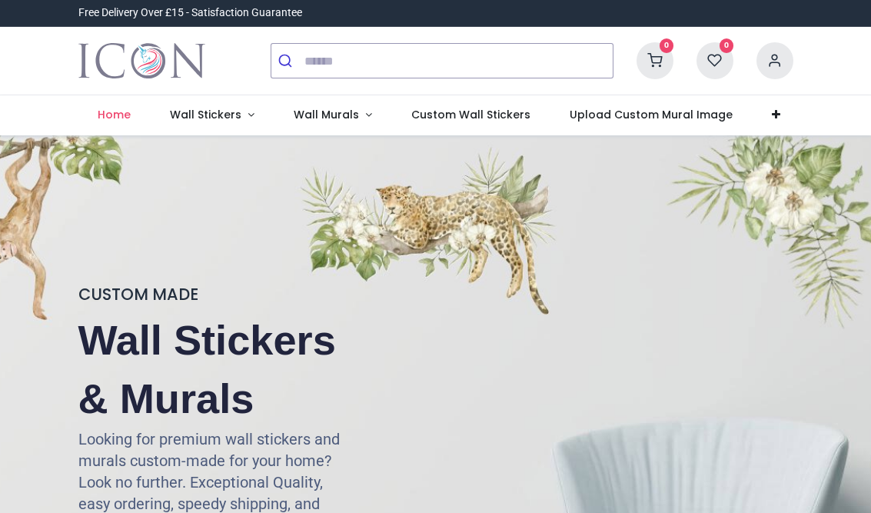
click at [250, 115] on link "Wall Stickers" at bounding box center [213, 115] width 124 height 40
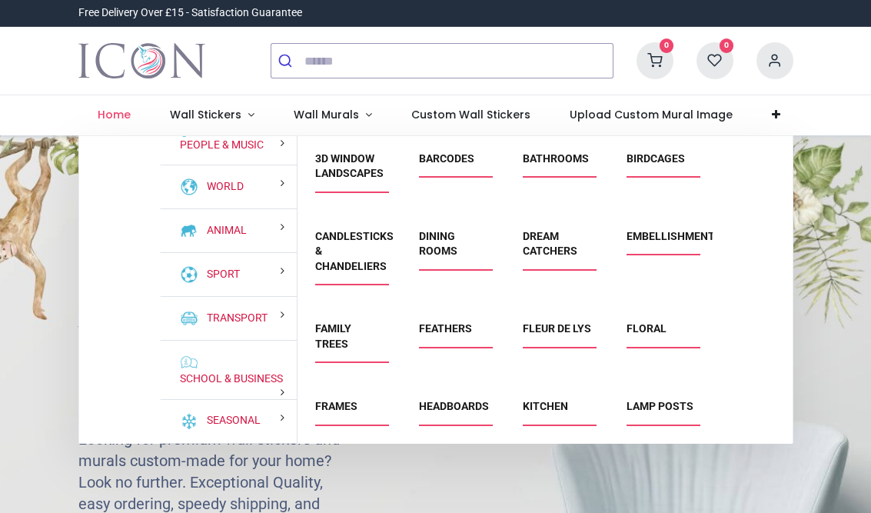
scroll to position [173, 0]
click at [240, 273] on link "Sport" at bounding box center [220, 274] width 39 height 15
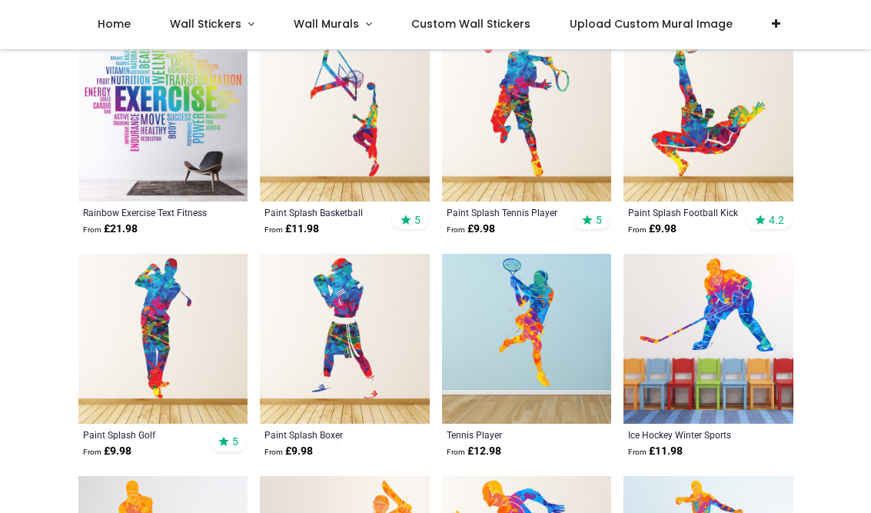
scroll to position [963, 0]
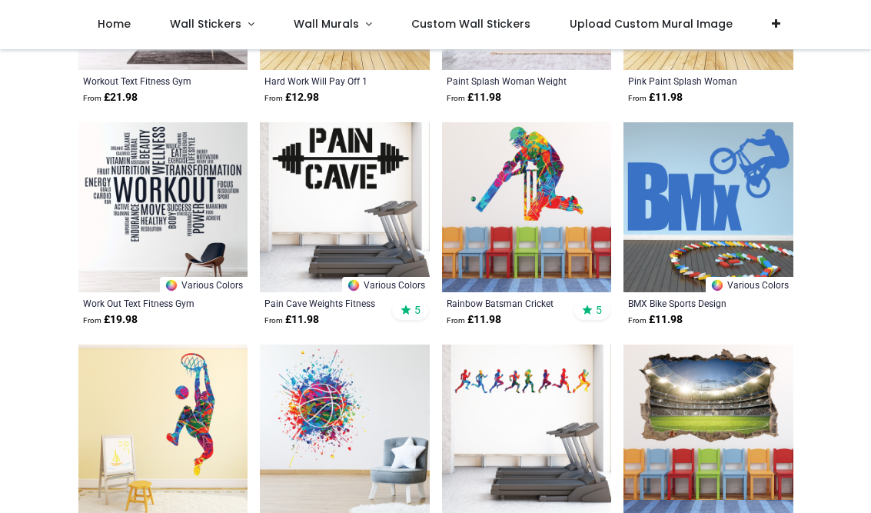
scroll to position [2470, 0]
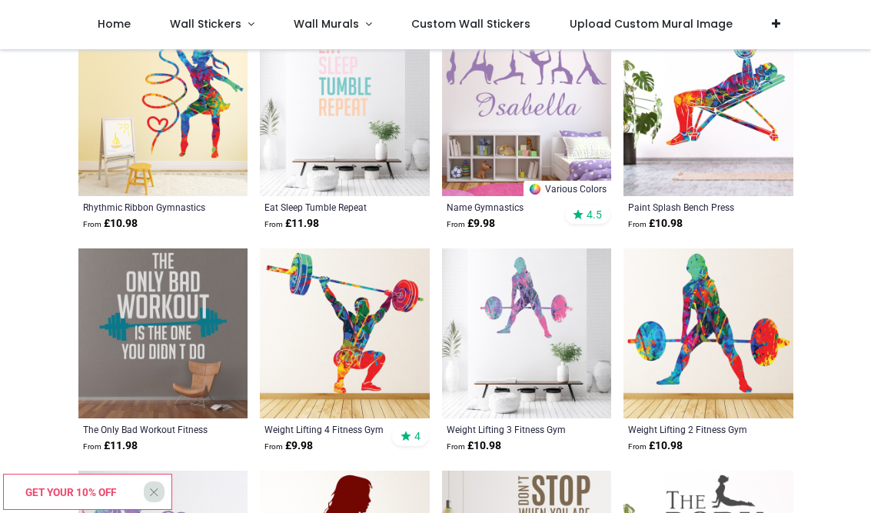
scroll to position [5903, 0]
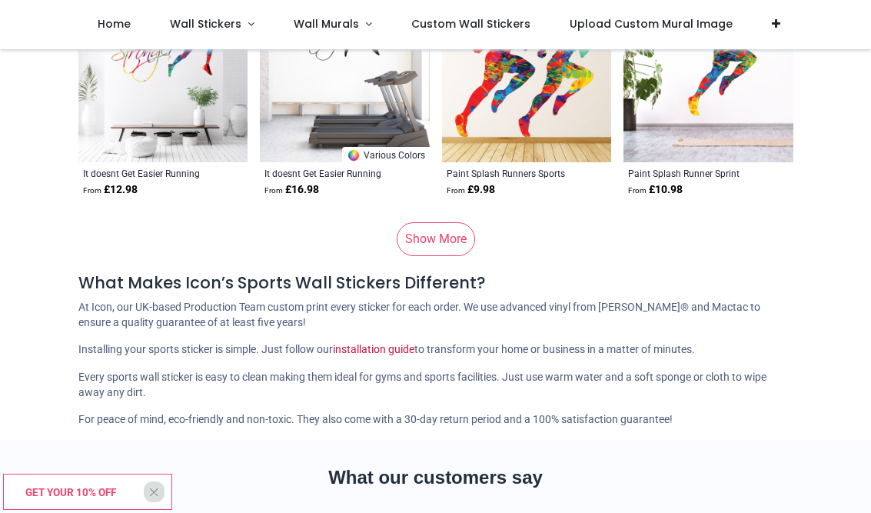
scroll to position [7936, 0]
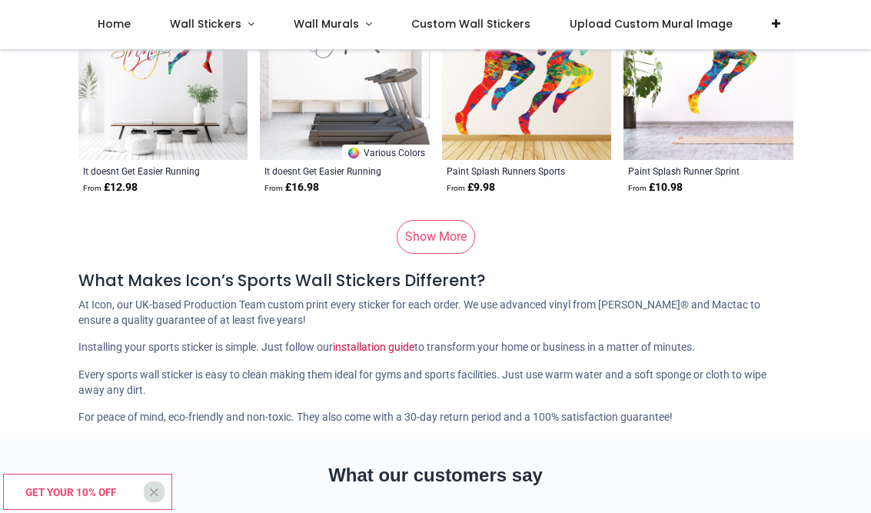
click at [438, 241] on link "Show More" at bounding box center [436, 237] width 78 height 34
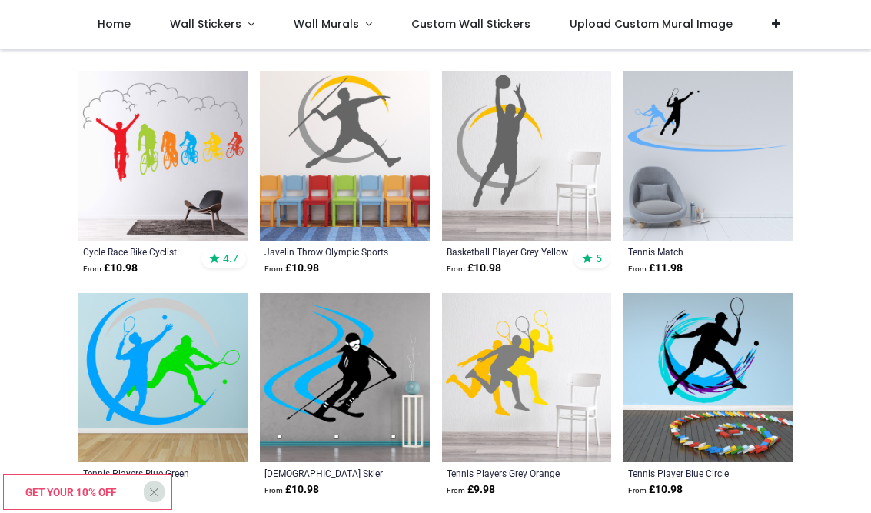
scroll to position [10528, 0]
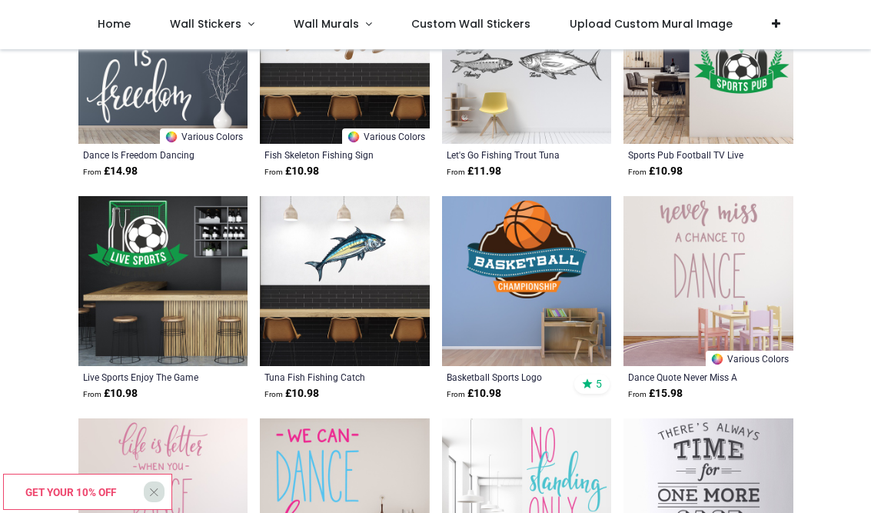
scroll to position [11723, 0]
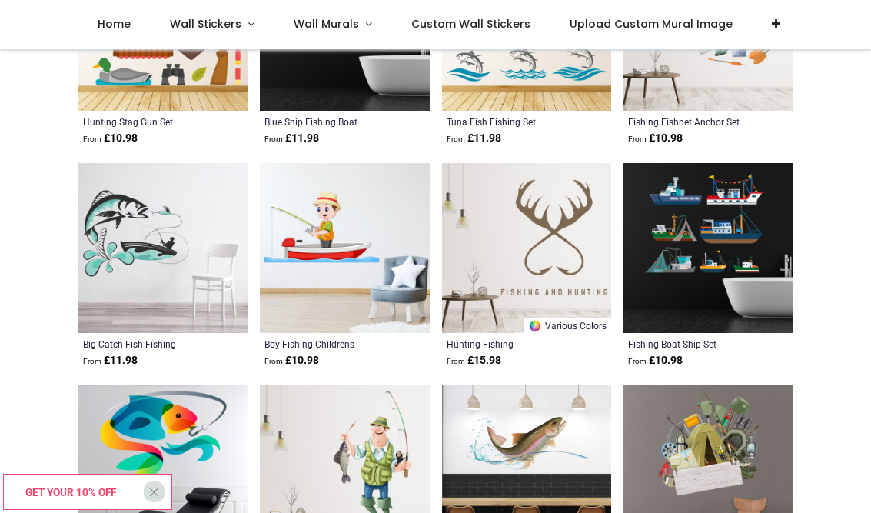
scroll to position [13531, 0]
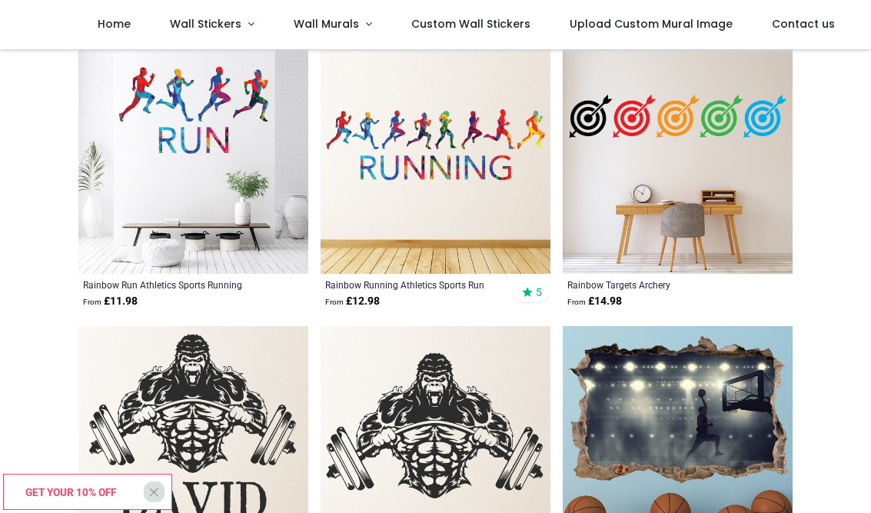
scroll to position [13424, 0]
